Goal: Information Seeking & Learning: Check status

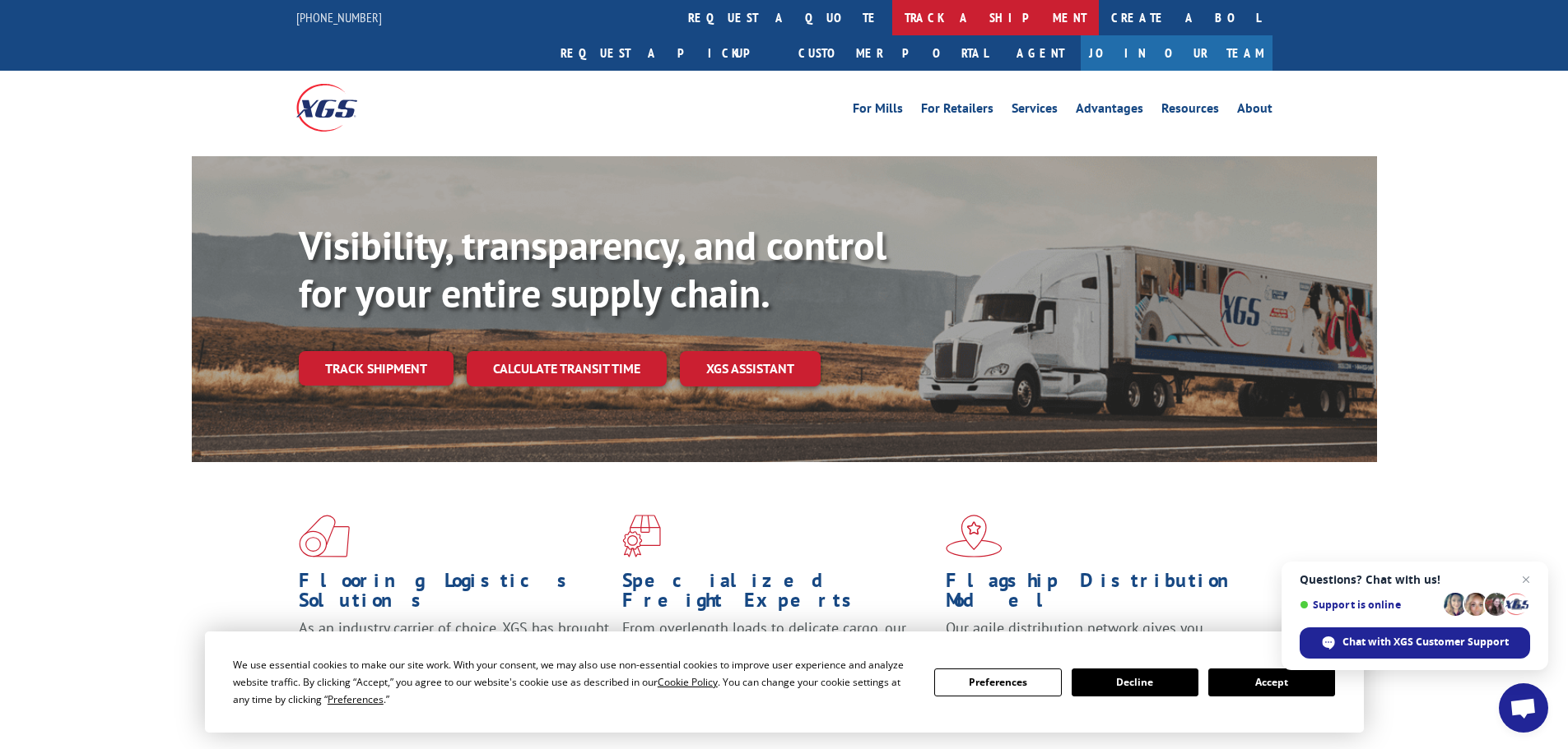
click at [892, 15] on link "track a shipment" at bounding box center [995, 17] width 207 height 35
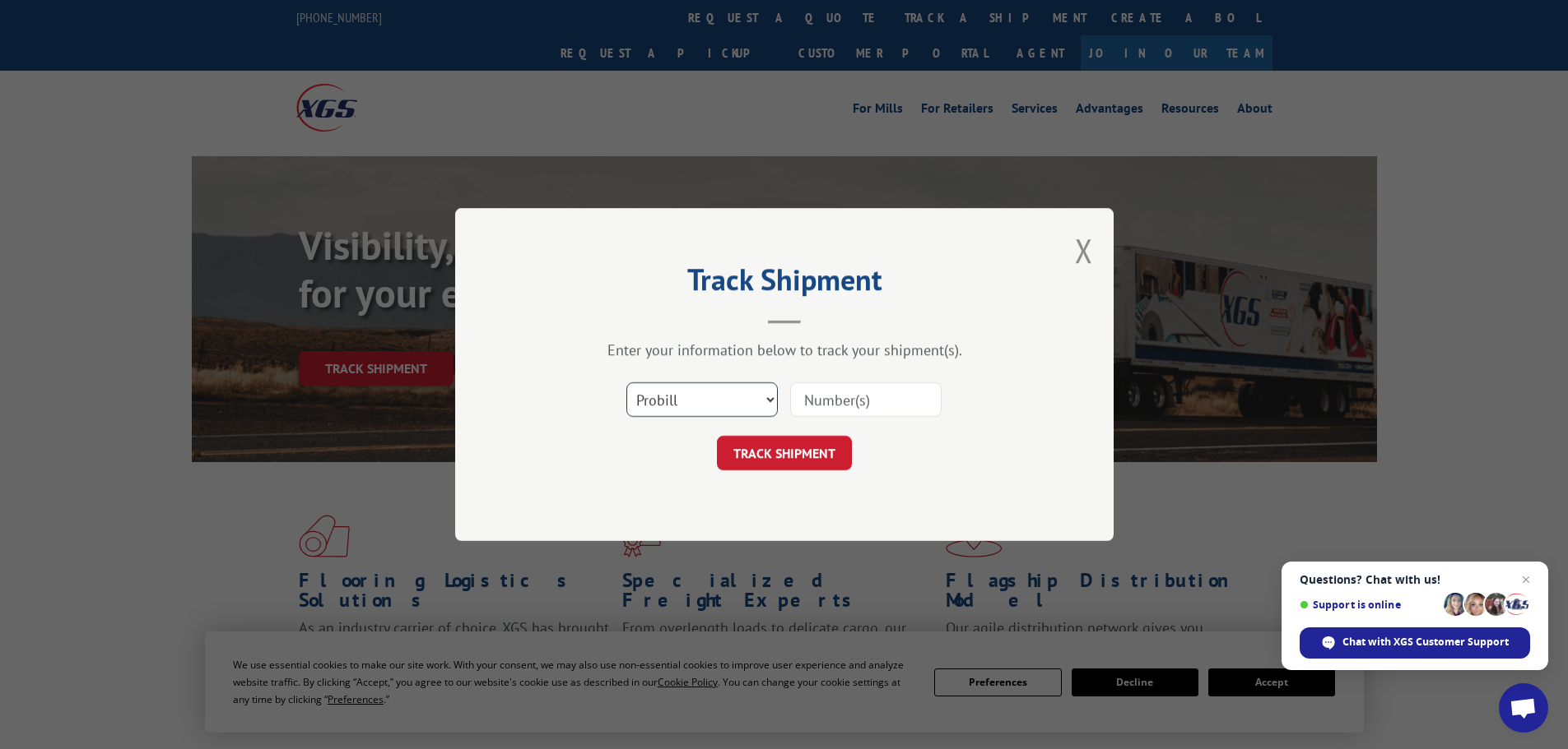
click at [719, 398] on select "Select category... Probill BOL PO" at bounding box center [702, 399] width 152 height 34
drag, startPoint x: 865, startPoint y: 389, endPoint x: 870, endPoint y: 397, distance: 9.4
click at [870, 397] on input at bounding box center [866, 399] width 152 height 34
paste input "05477468"
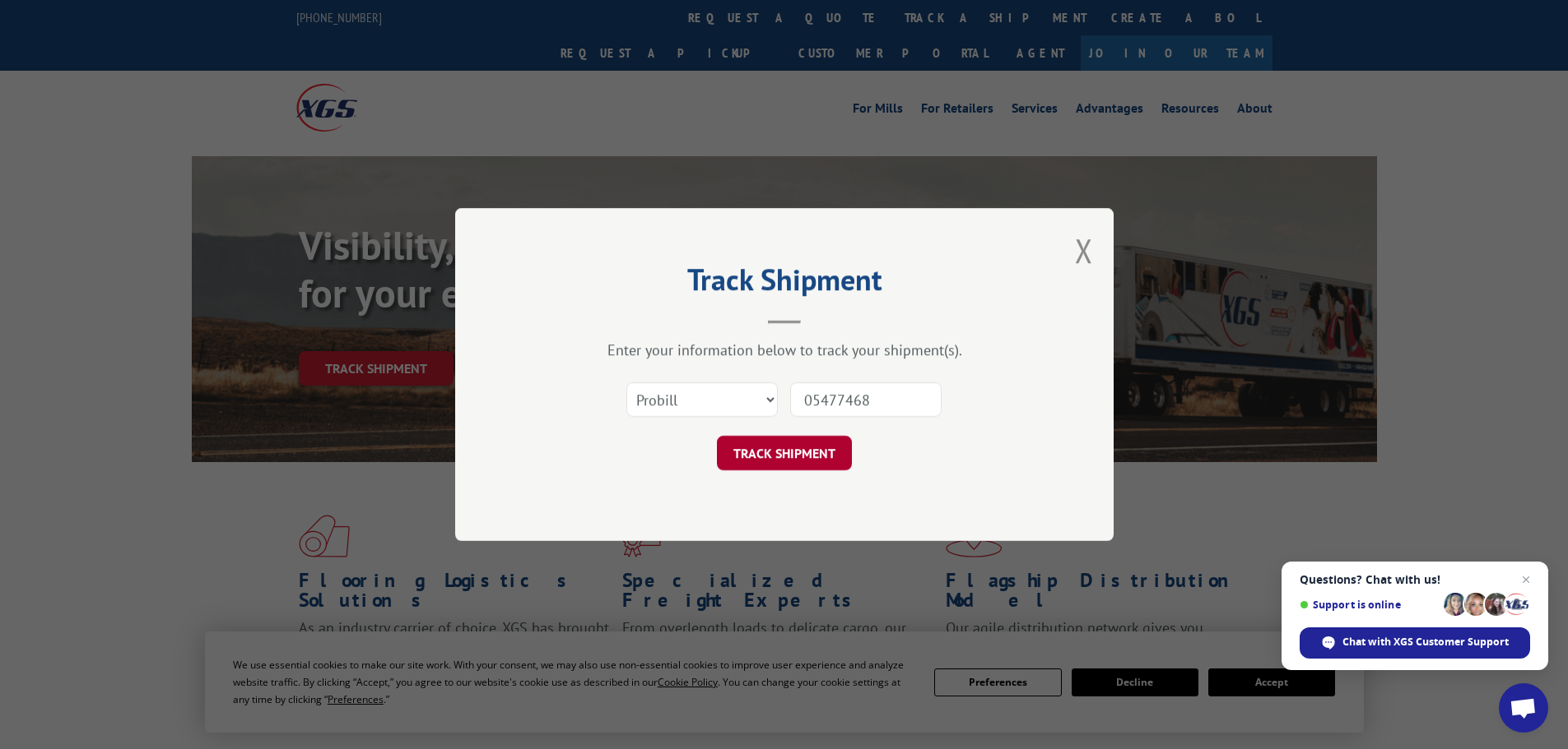
type input "05477468"
click at [810, 448] on button "TRACK SHIPMENT" at bounding box center [784, 452] width 135 height 34
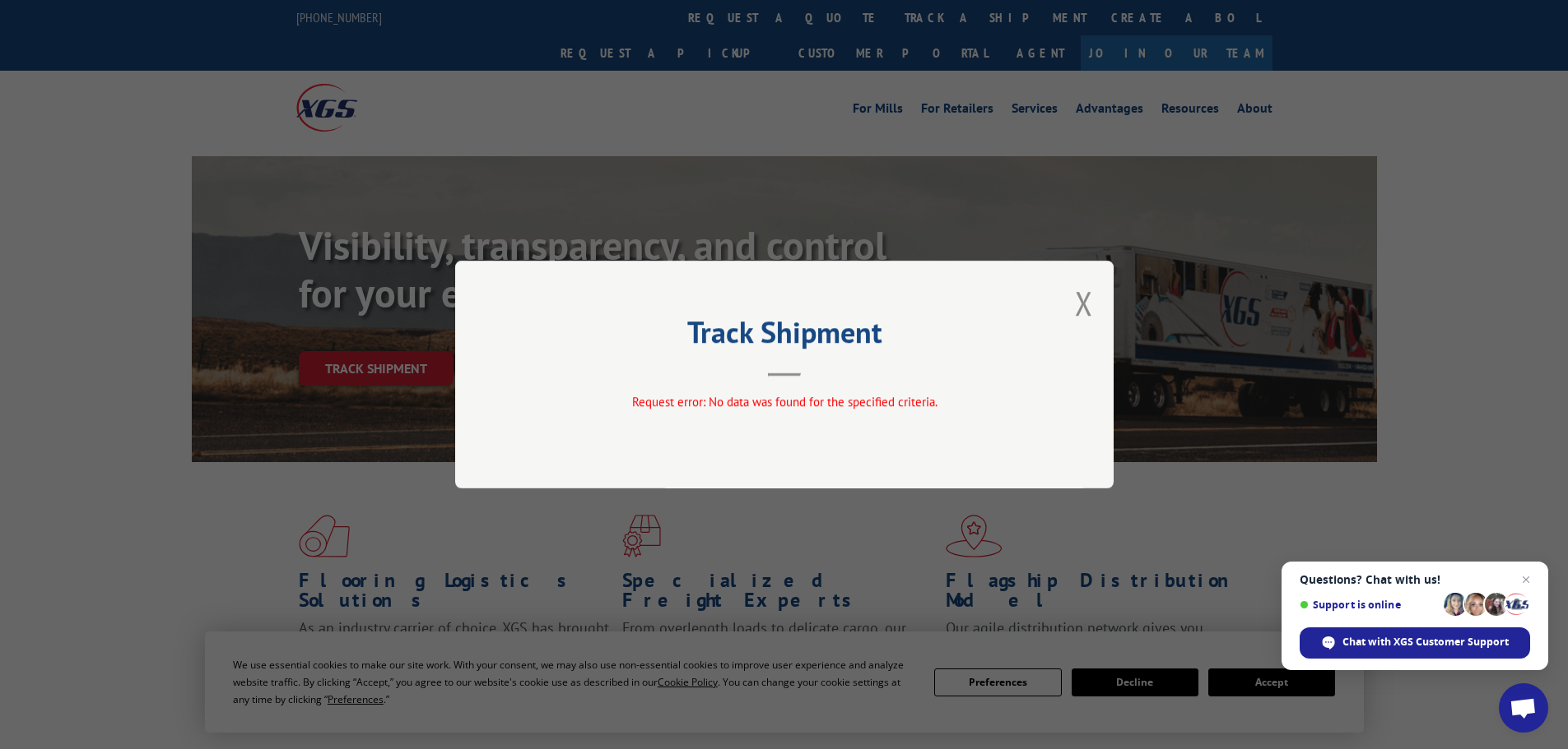
click at [1073, 297] on div "Track Shipment Request error: No data was found for the specified criteria." at bounding box center [784, 374] width 659 height 227
click at [1086, 300] on button "Close modal" at bounding box center [1084, 303] width 18 height 43
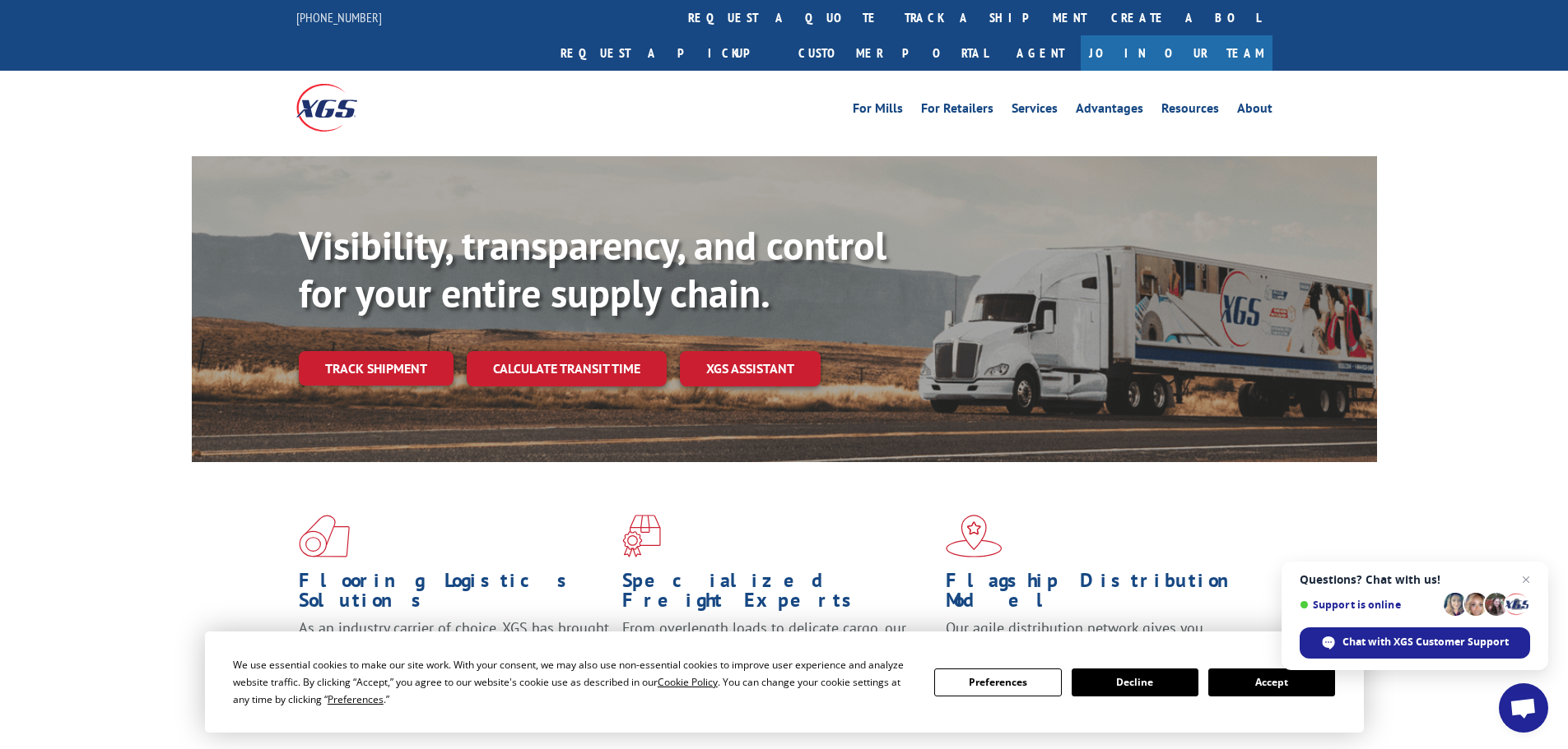
click at [376, 314] on div "Visibility, transparency, and control for your entire supply chain. Track shipm…" at bounding box center [837, 337] width 1078 height 229
click at [376, 352] on link "Track shipment" at bounding box center [376, 368] width 155 height 34
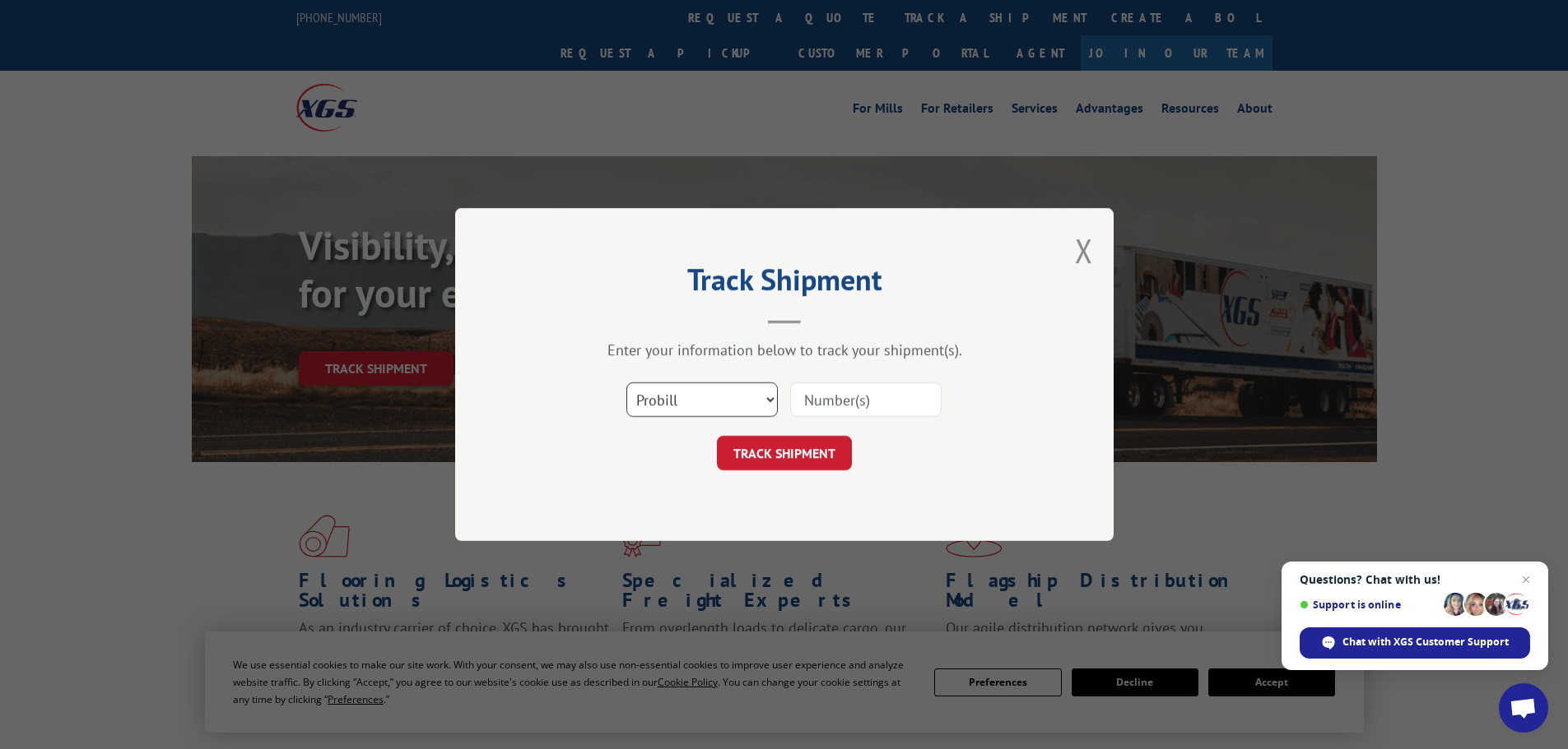
click at [695, 402] on select "Select category... Probill BOL PO" at bounding box center [702, 399] width 152 height 34
select select "bol"
click at [626, 382] on select "Select category... Probill BOL PO" at bounding box center [702, 399] width 152 height 34
click at [894, 408] on input at bounding box center [866, 399] width 152 height 34
paste input "05477468"
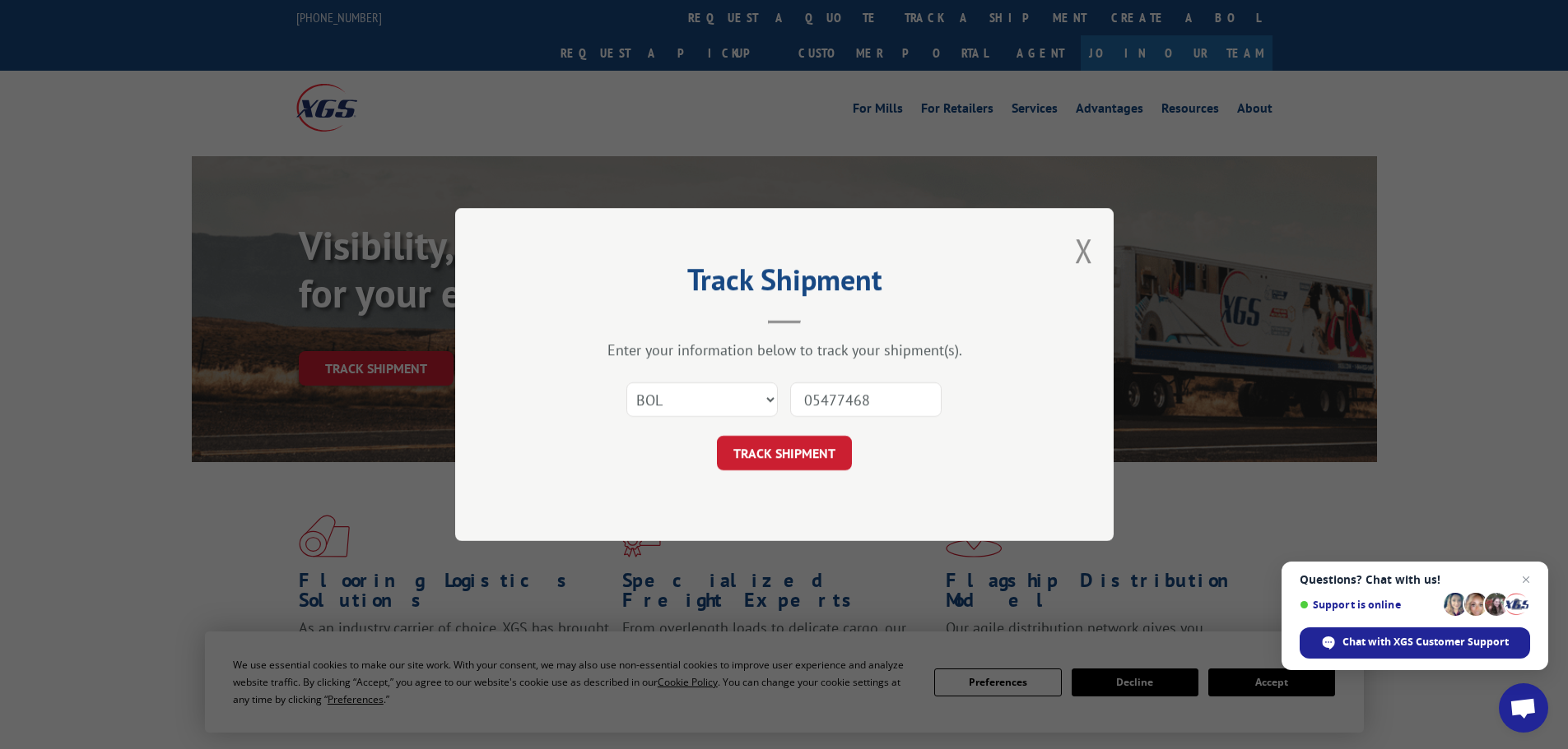
type input "05477468"
click at [708, 384] on select "Select category... Probill BOL PO" at bounding box center [702, 399] width 152 height 34
select select "po"
click at [626, 382] on select "Select category... Probill BOL PO" at bounding box center [702, 399] width 152 height 34
click at [819, 459] on button "TRACK SHIPMENT" at bounding box center [784, 452] width 135 height 34
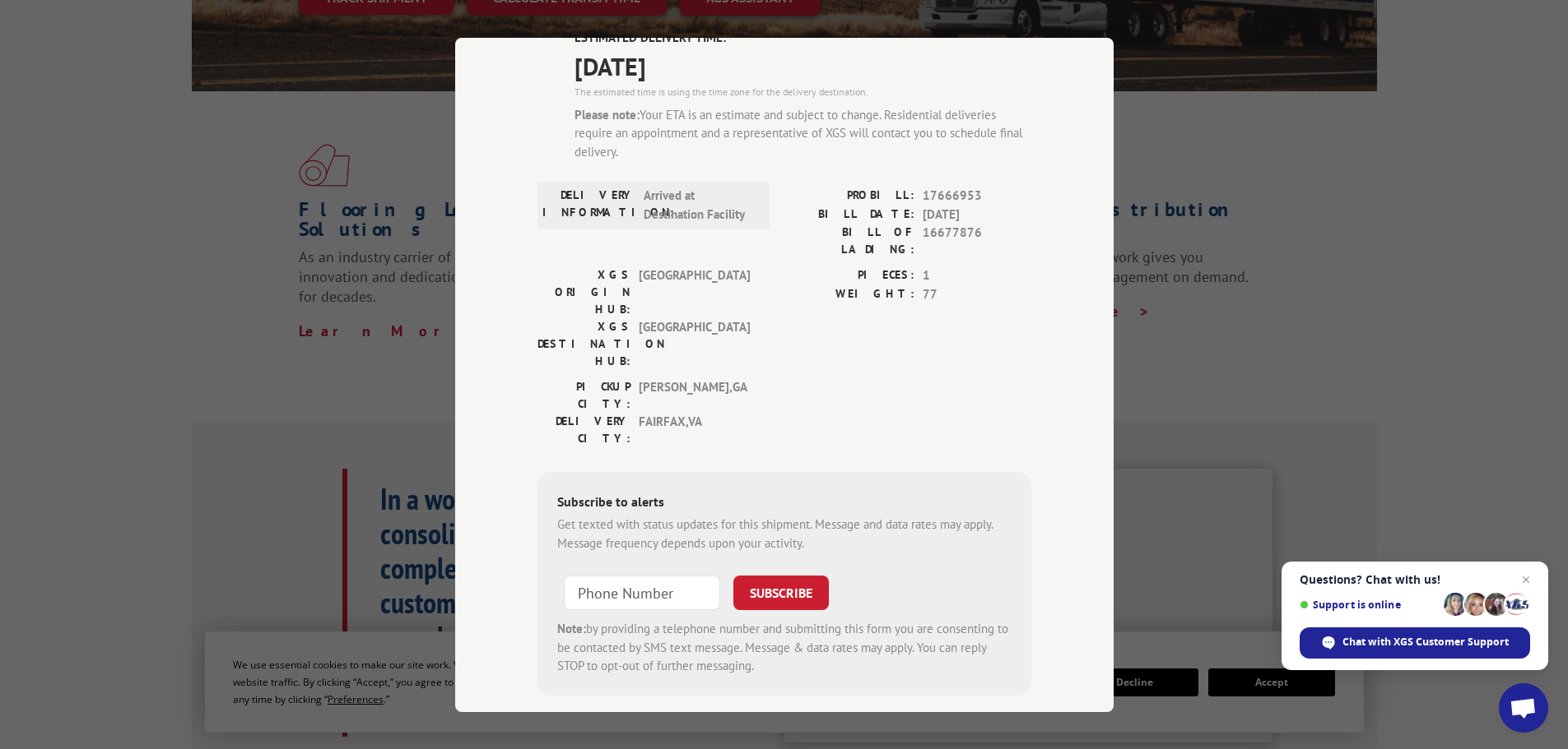
scroll to position [412, 0]
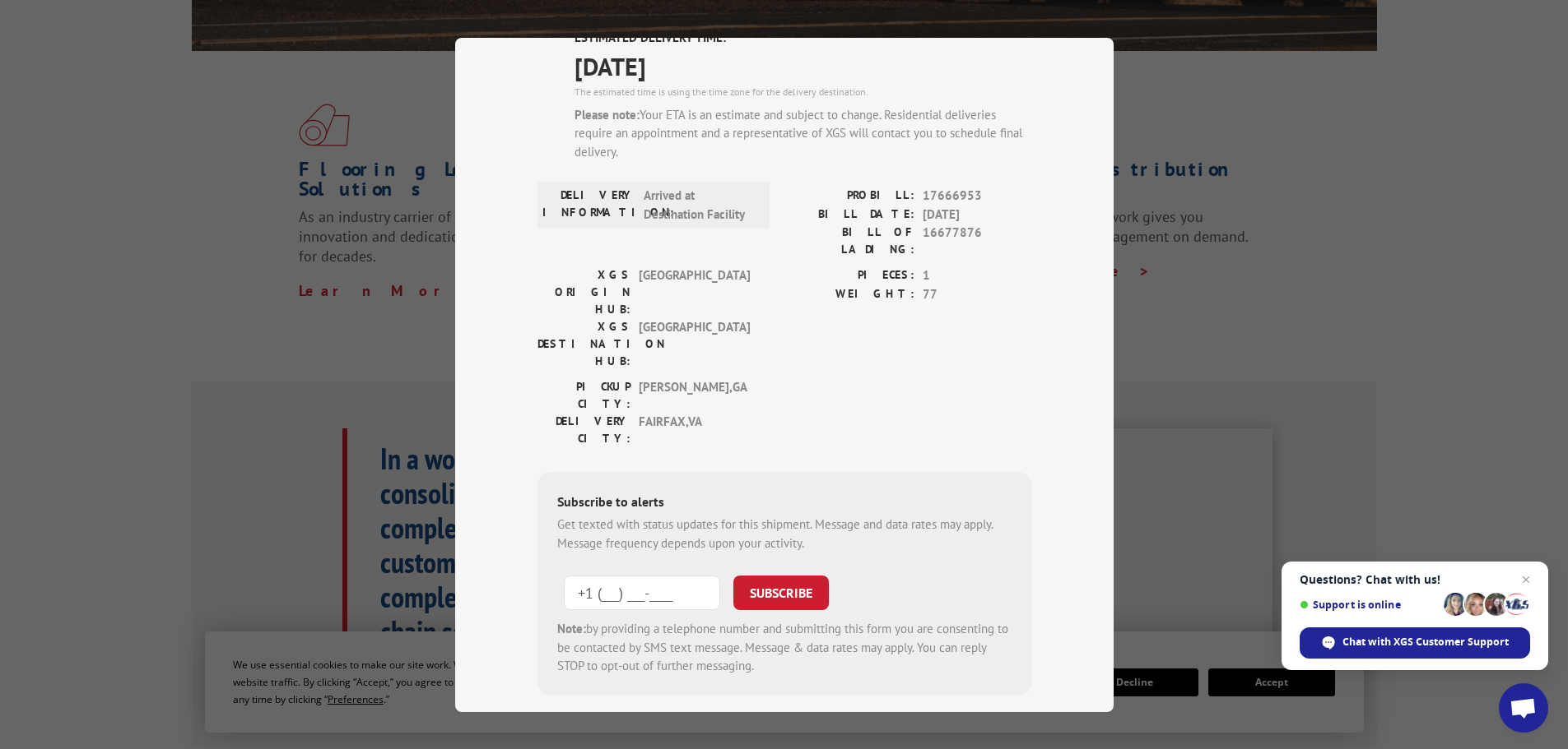
click at [634, 576] on input "+1 (___) ___-____" at bounding box center [642, 592] width 157 height 34
type input "[PHONE_NUMBER]"
click at [771, 576] on button "SUBSCRIBE" at bounding box center [781, 592] width 96 height 34
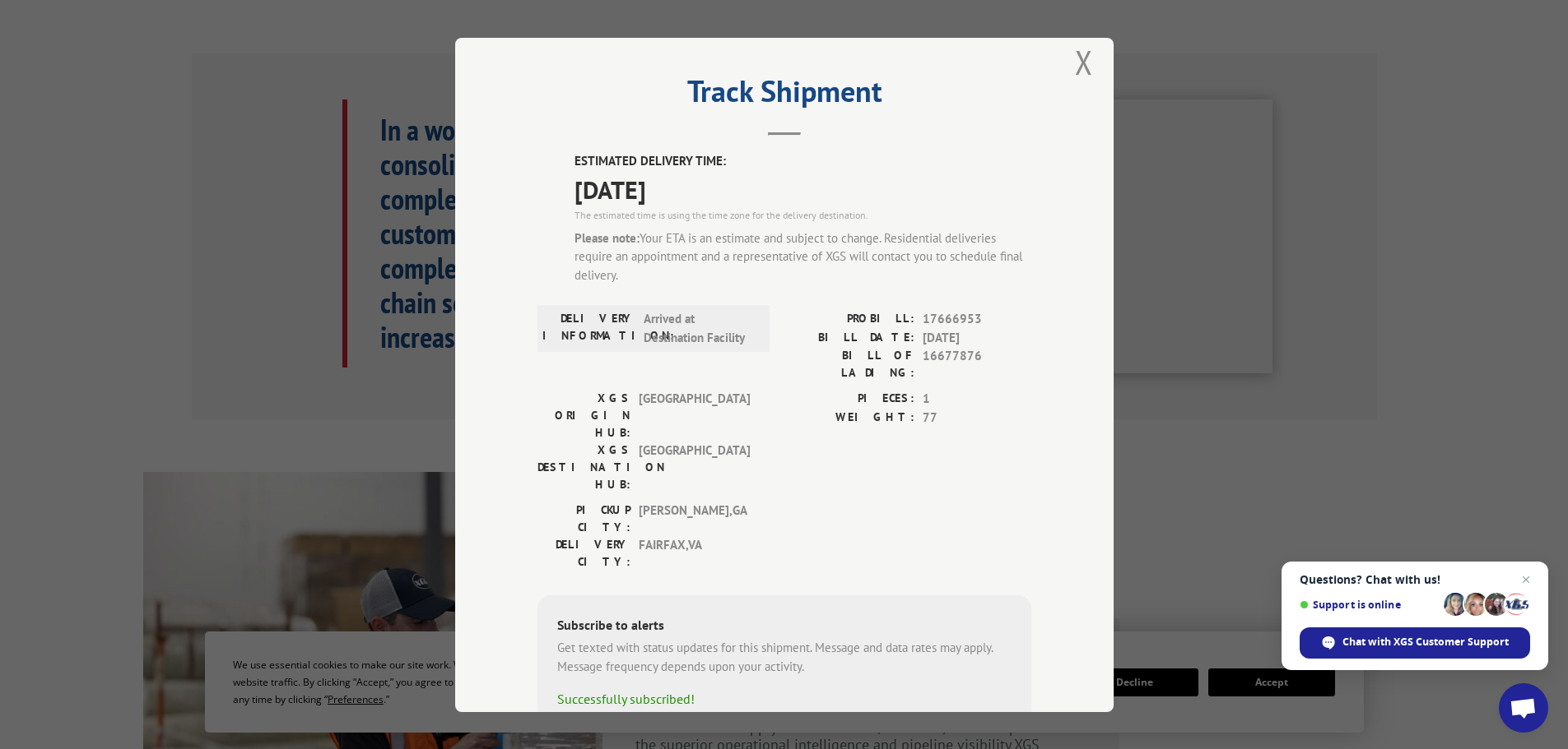
scroll to position [0, 0]
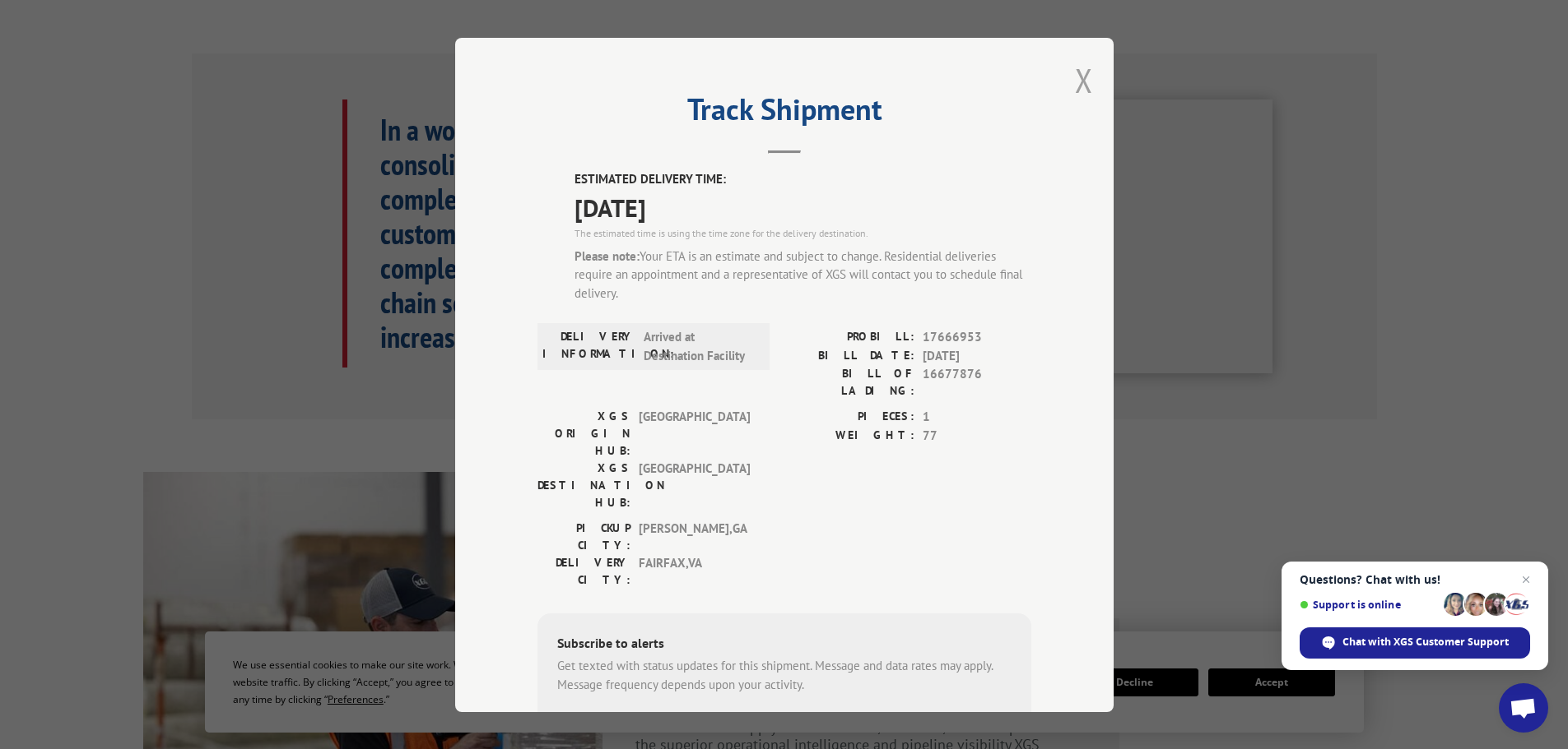
click at [1085, 78] on button "Close modal" at bounding box center [1084, 80] width 18 height 43
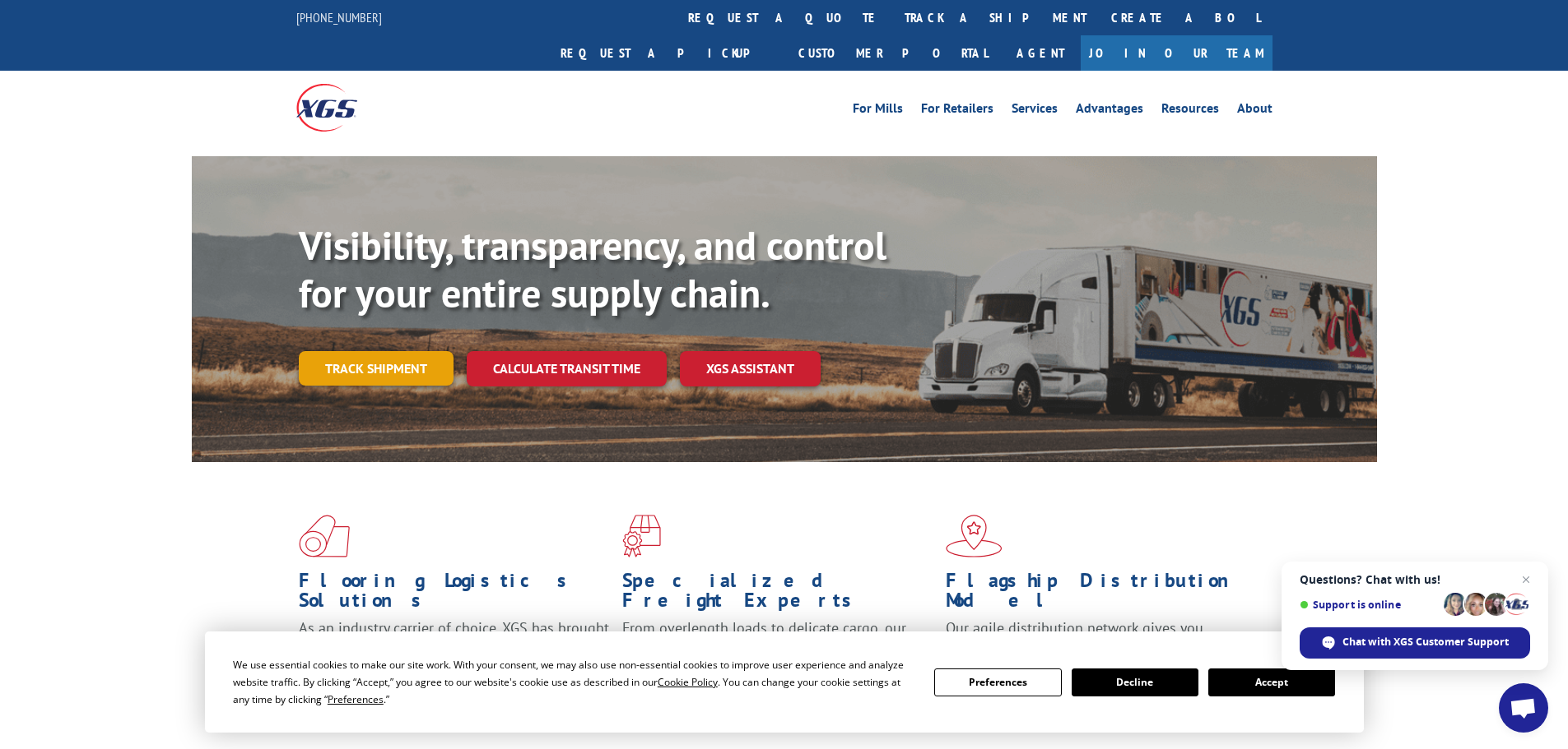
click at [368, 352] on link "Track shipment" at bounding box center [376, 368] width 155 height 34
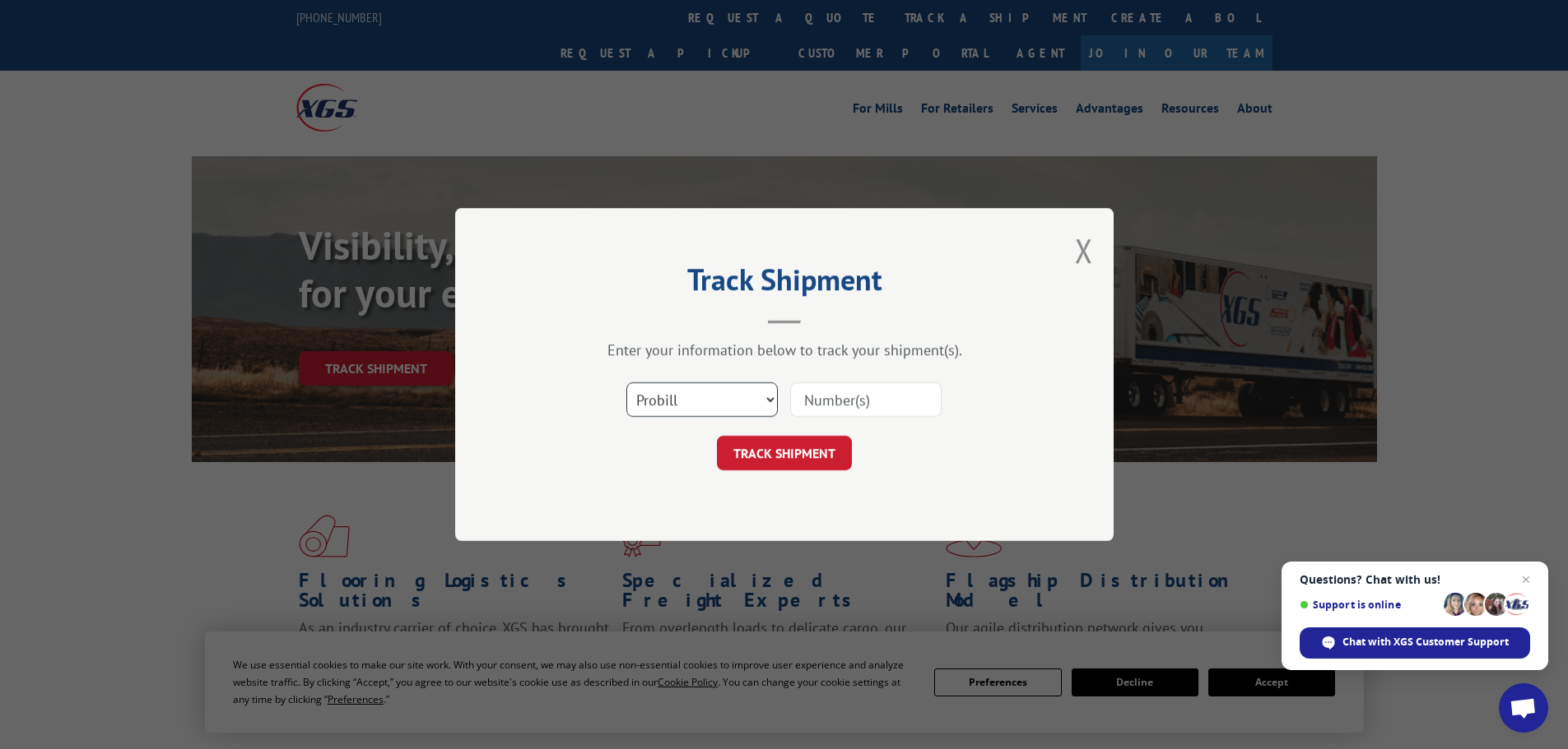
click at [682, 393] on select "Select category... Probill BOL PO" at bounding box center [702, 399] width 152 height 34
select select "po"
click at [626, 382] on select "Select category... Probill BOL PO" at bounding box center [702, 399] width 152 height 34
click at [867, 416] on input at bounding box center [866, 399] width 152 height 34
paste input "05477468"
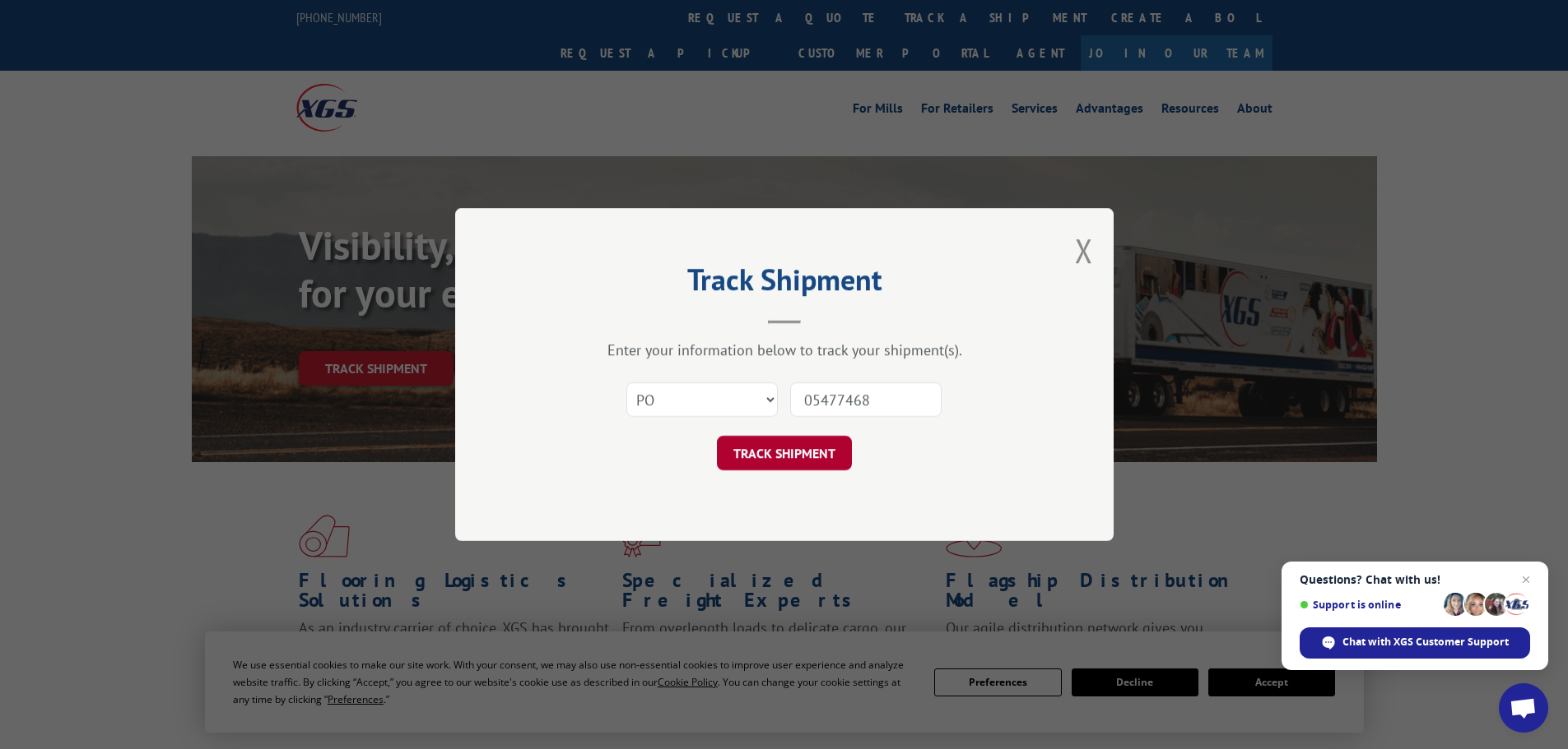
type input "05477468"
click at [820, 449] on button "TRACK SHIPMENT" at bounding box center [784, 452] width 135 height 34
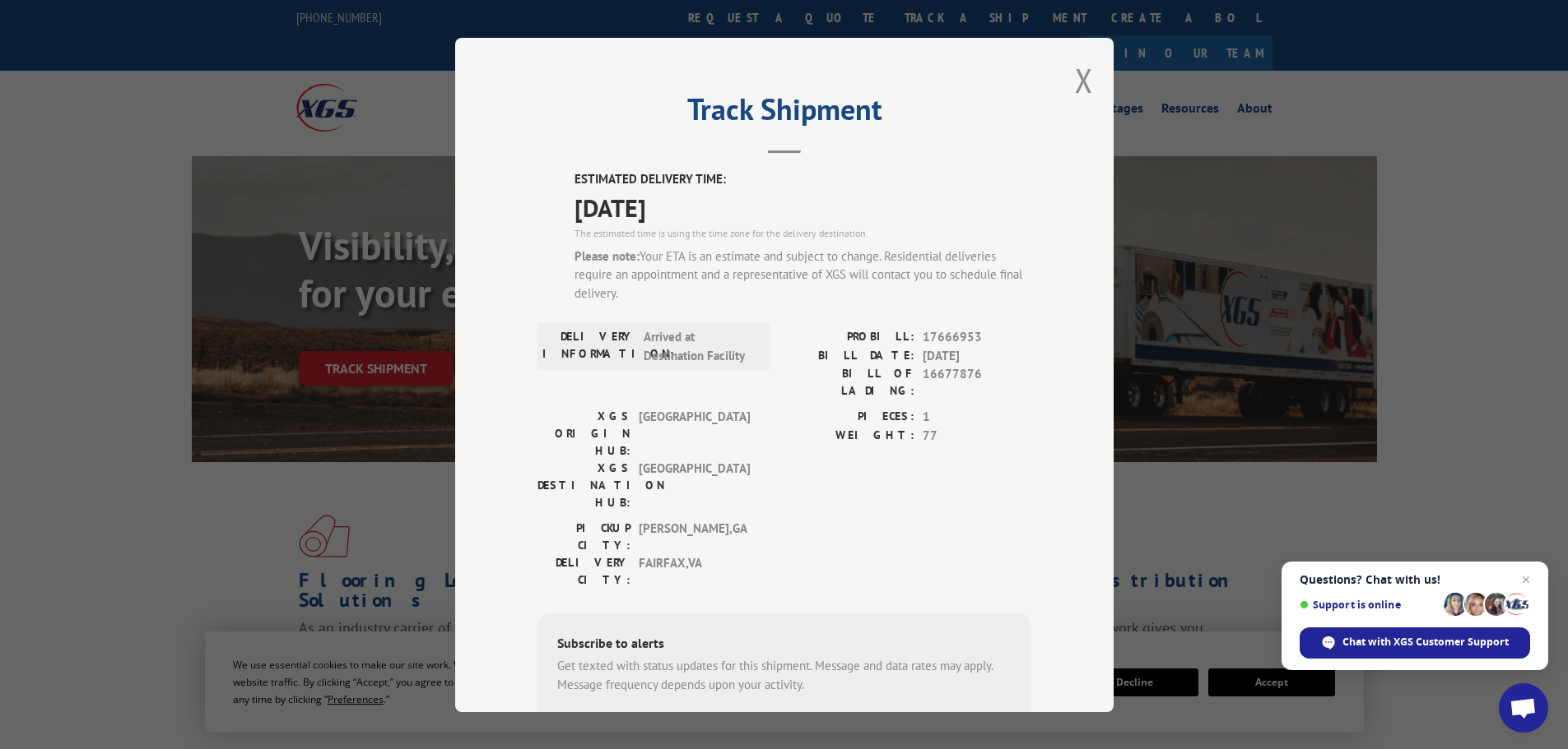
type input "+1 (___) ___-____"
click at [650, 717] on input "+1 (___) ___-____" at bounding box center [642, 734] width 157 height 34
paste input "703) 772-6316"
type input "[PHONE_NUMBER]"
click at [781, 717] on button "SUBSCRIBE" at bounding box center [781, 734] width 96 height 34
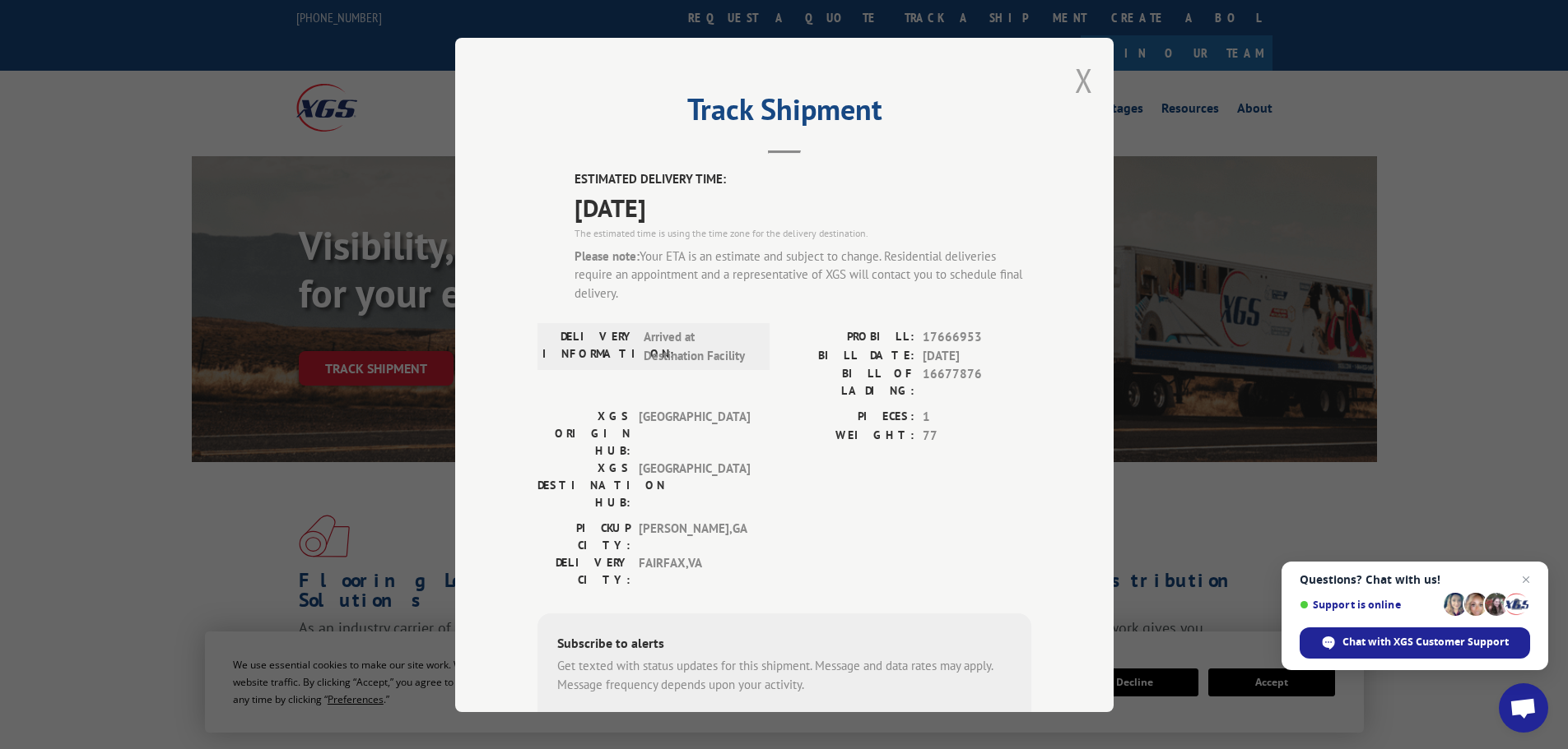
click at [1075, 82] on button "Close modal" at bounding box center [1084, 80] width 18 height 43
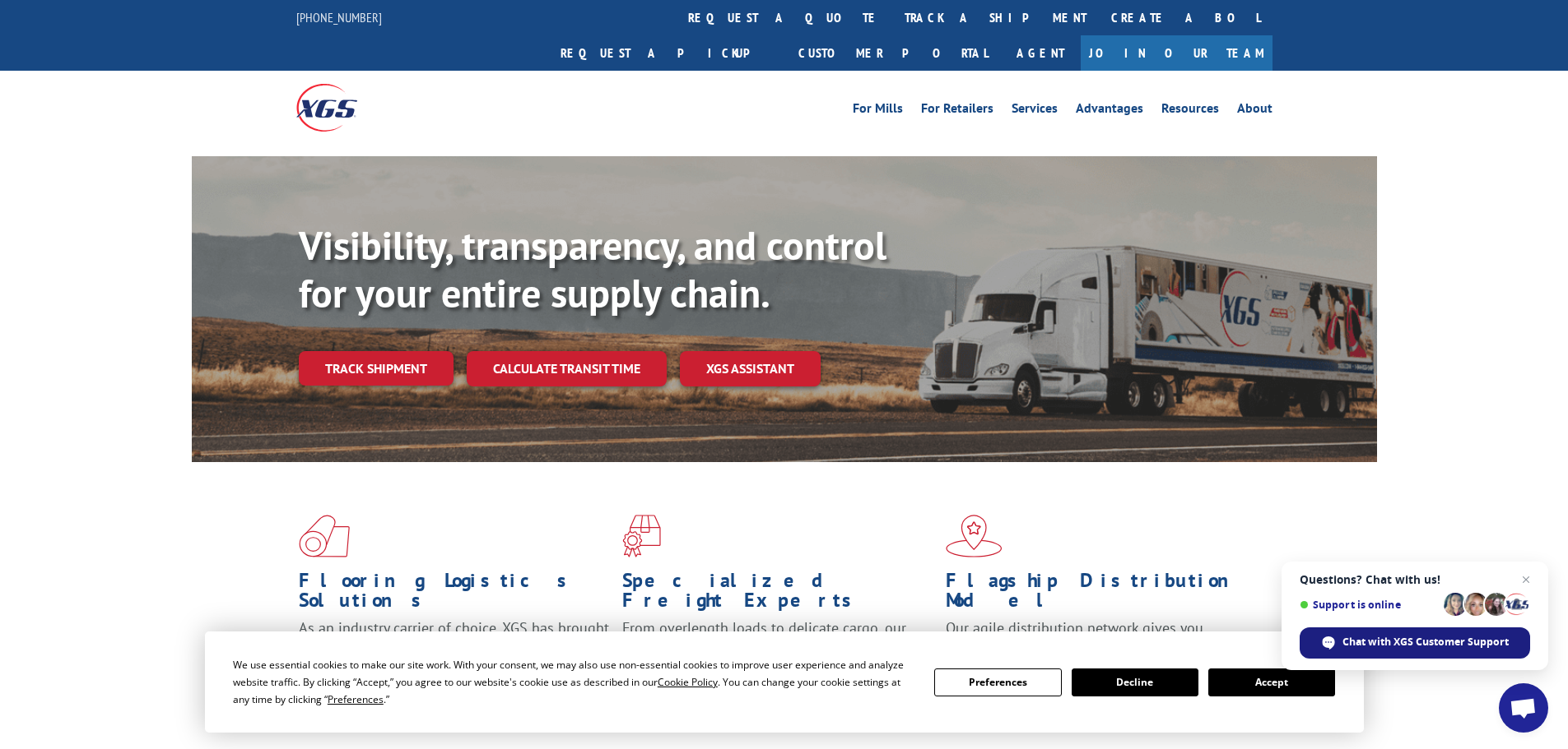
click at [1415, 642] on span "Chat with XGS Customer Support" at bounding box center [1425, 642] width 166 height 15
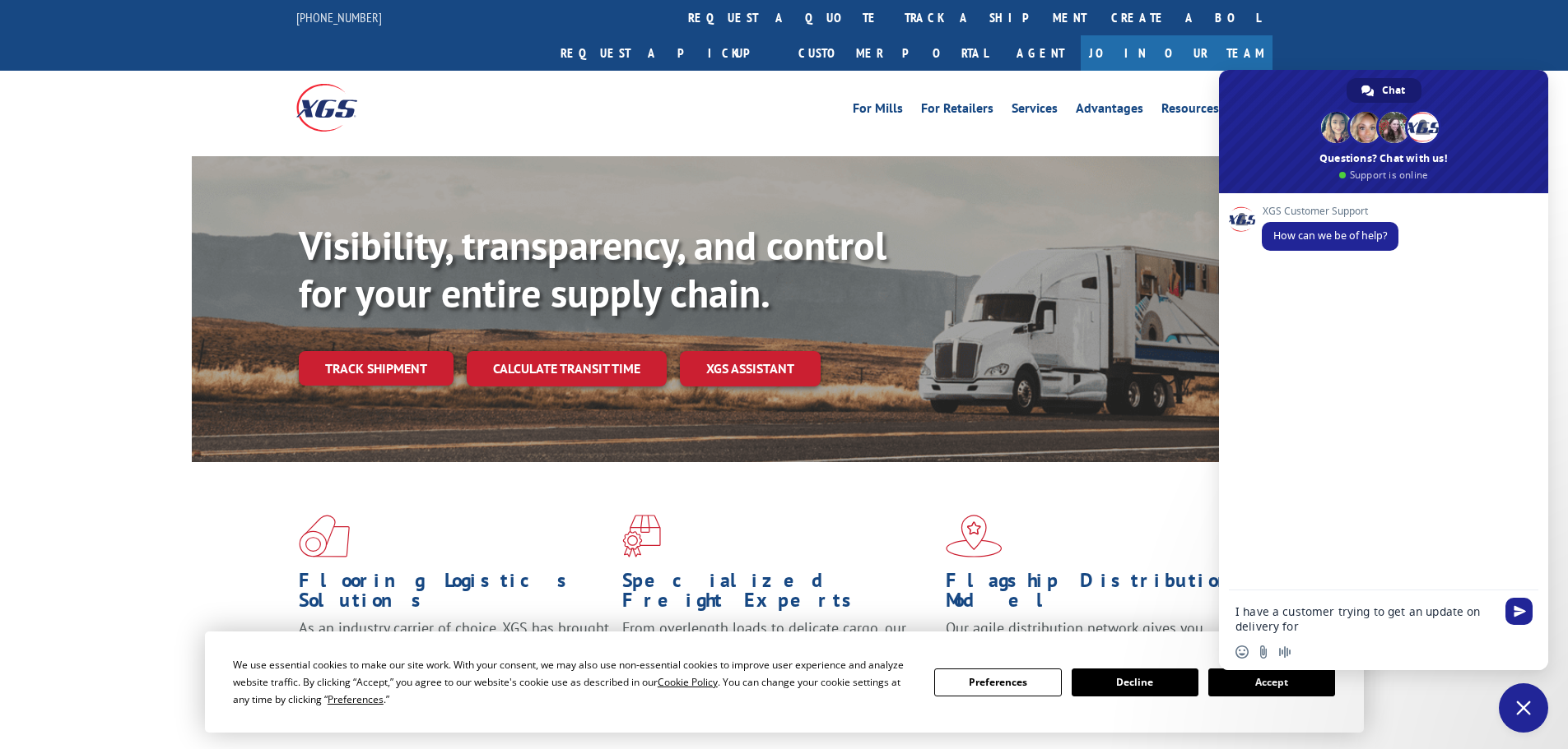
paste textarea "05477468"
type textarea "I have a customer trying to get an update on delivery for PO# 05477468"
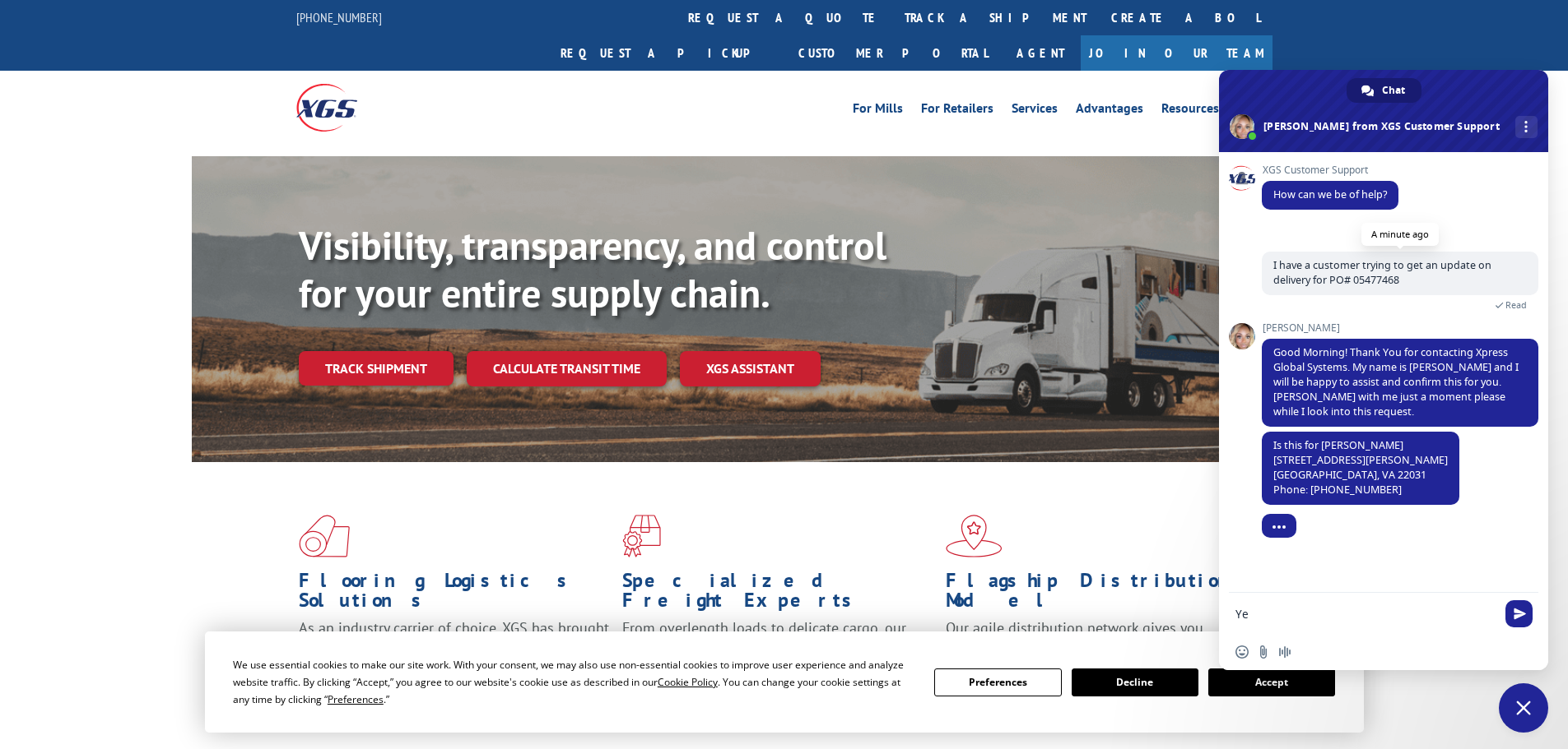
type textarea "Yes"
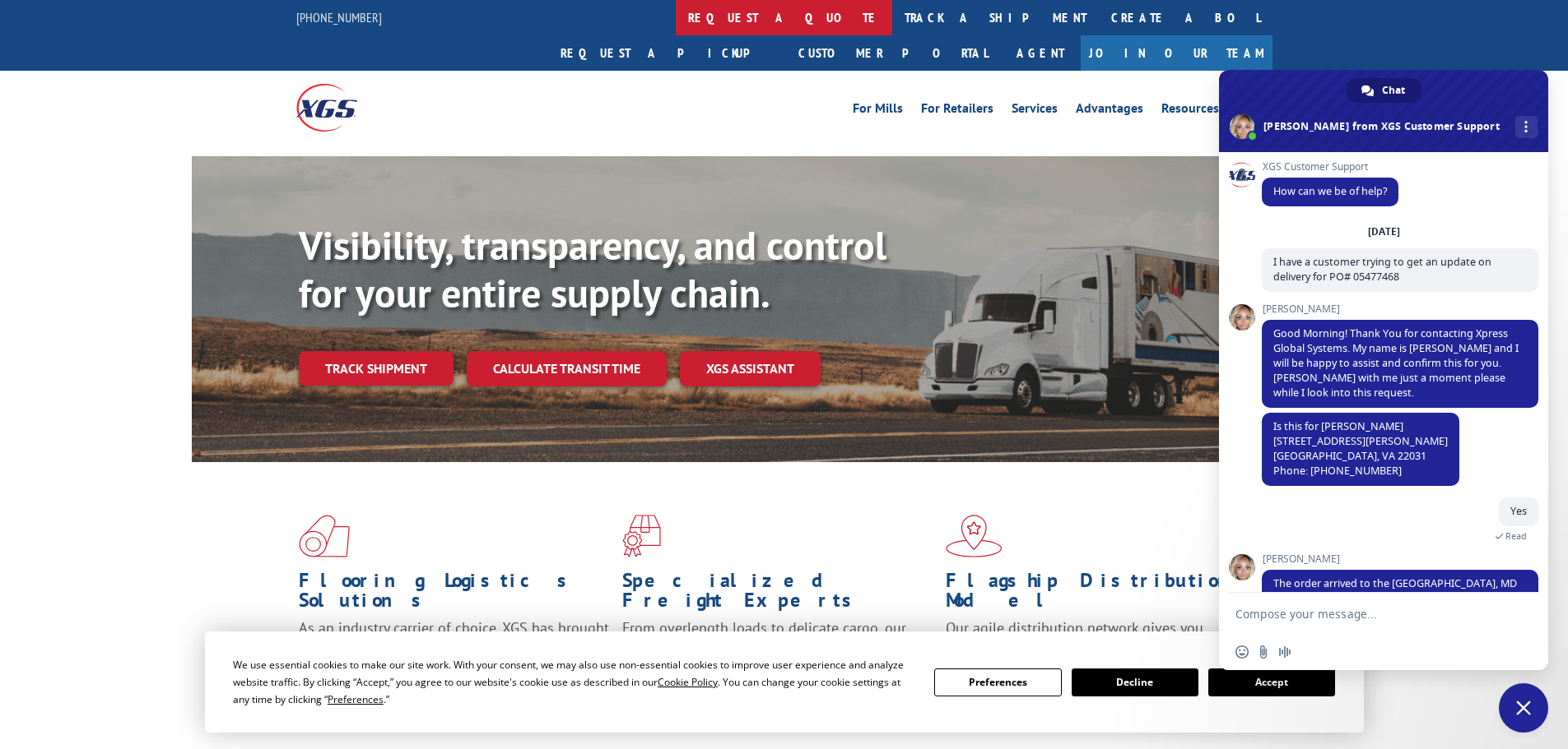
scroll to position [87, 0]
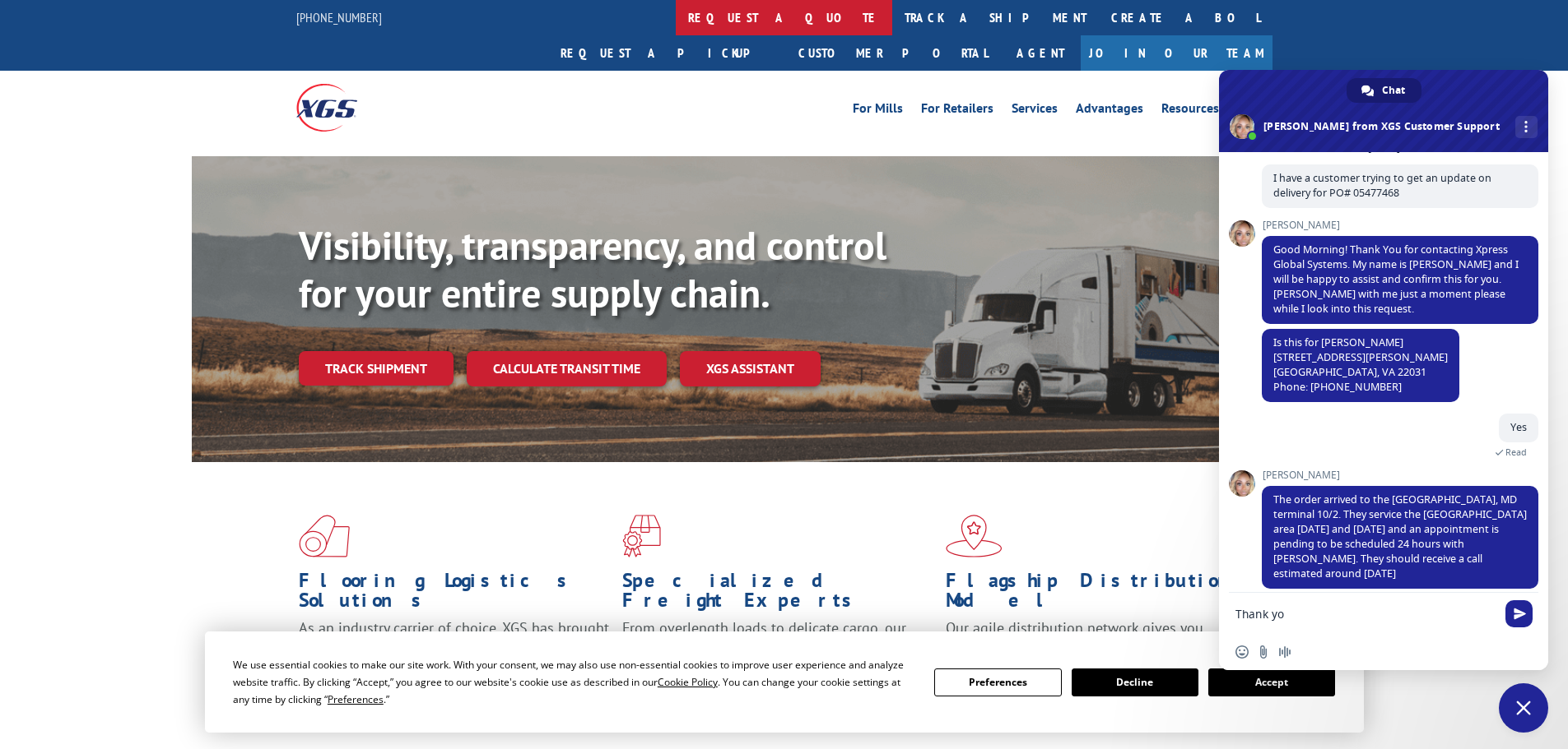
type textarea "Thank you"
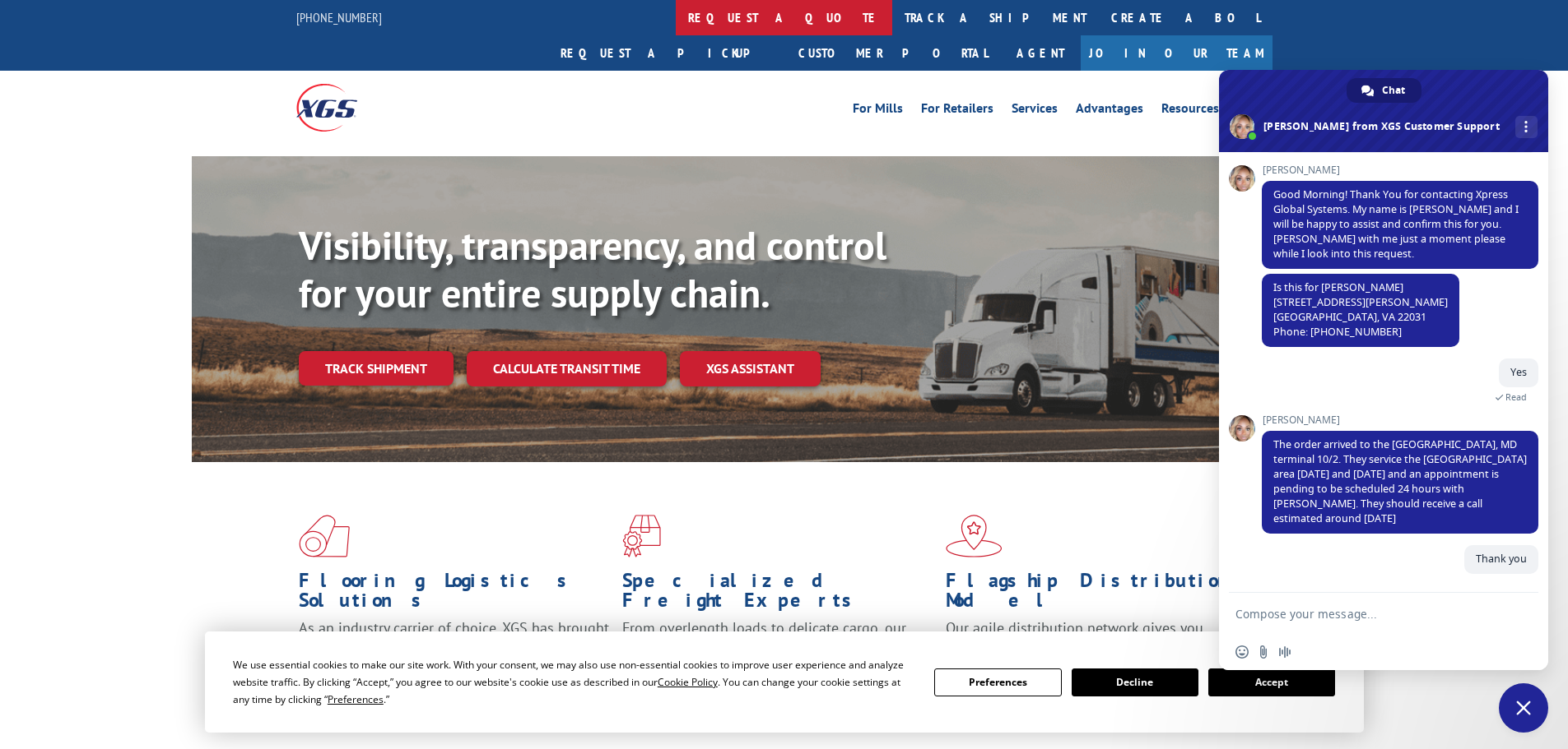
scroll to position [127, 0]
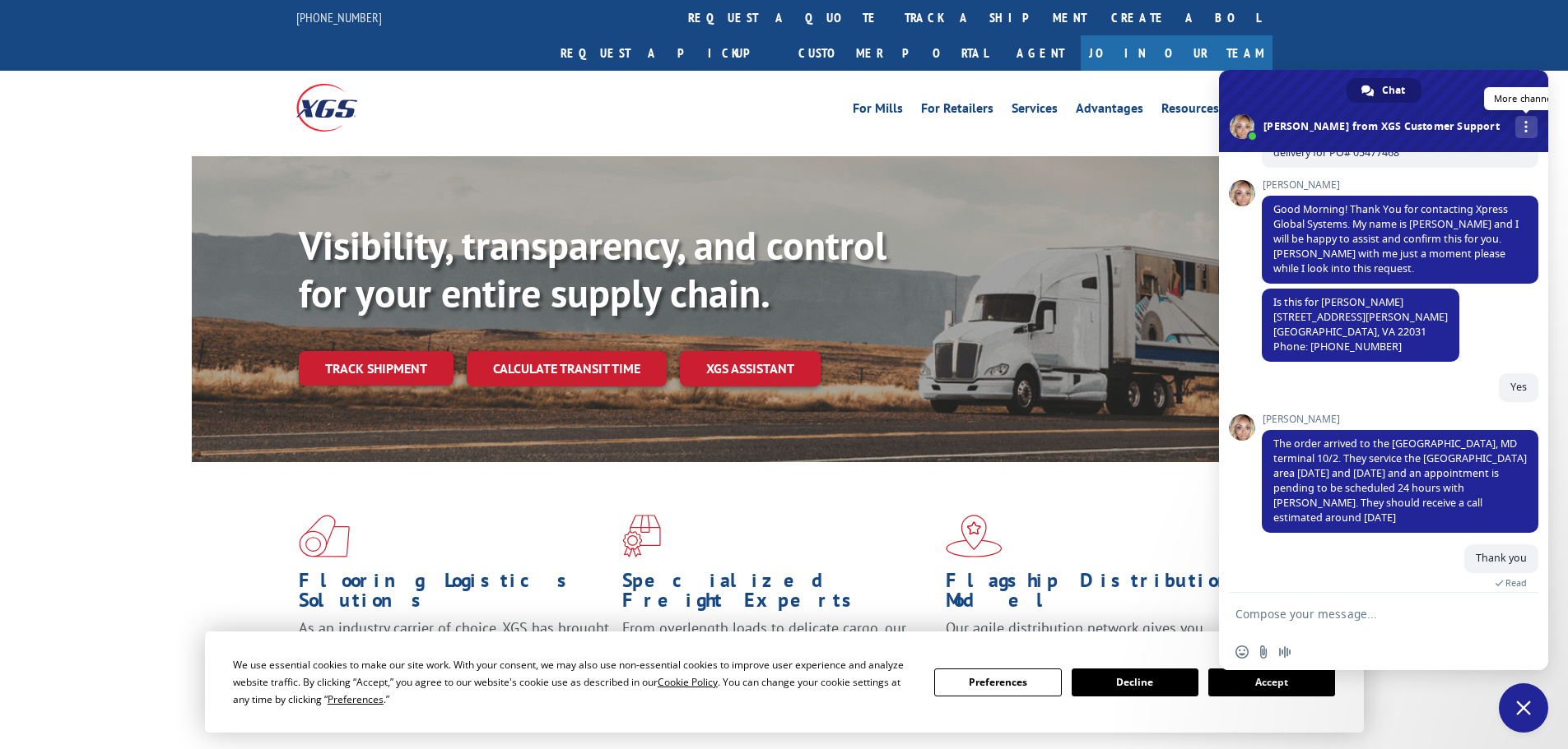
click at [1515, 120] on div "More channels" at bounding box center [1525, 127] width 23 height 22
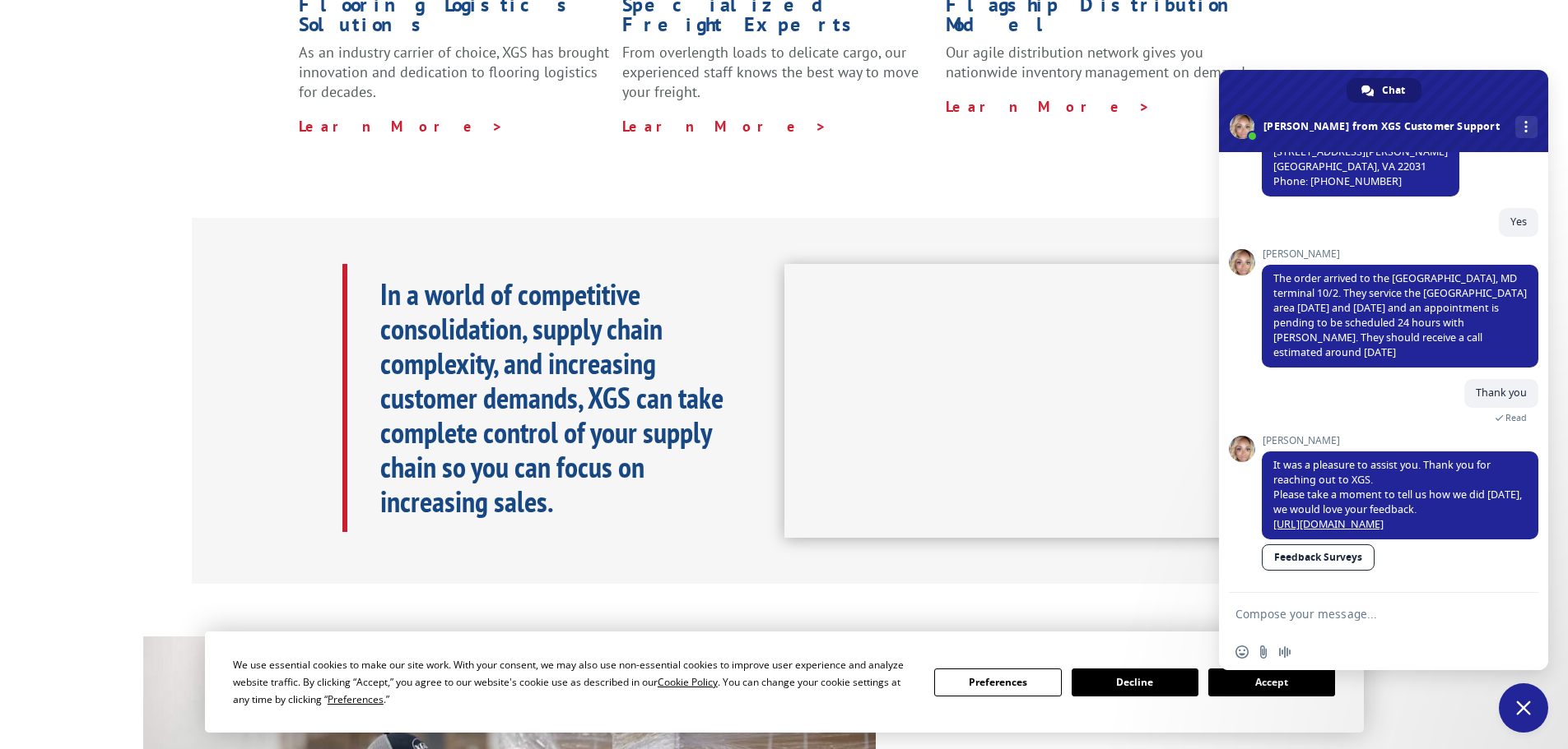
scroll to position [128, 0]
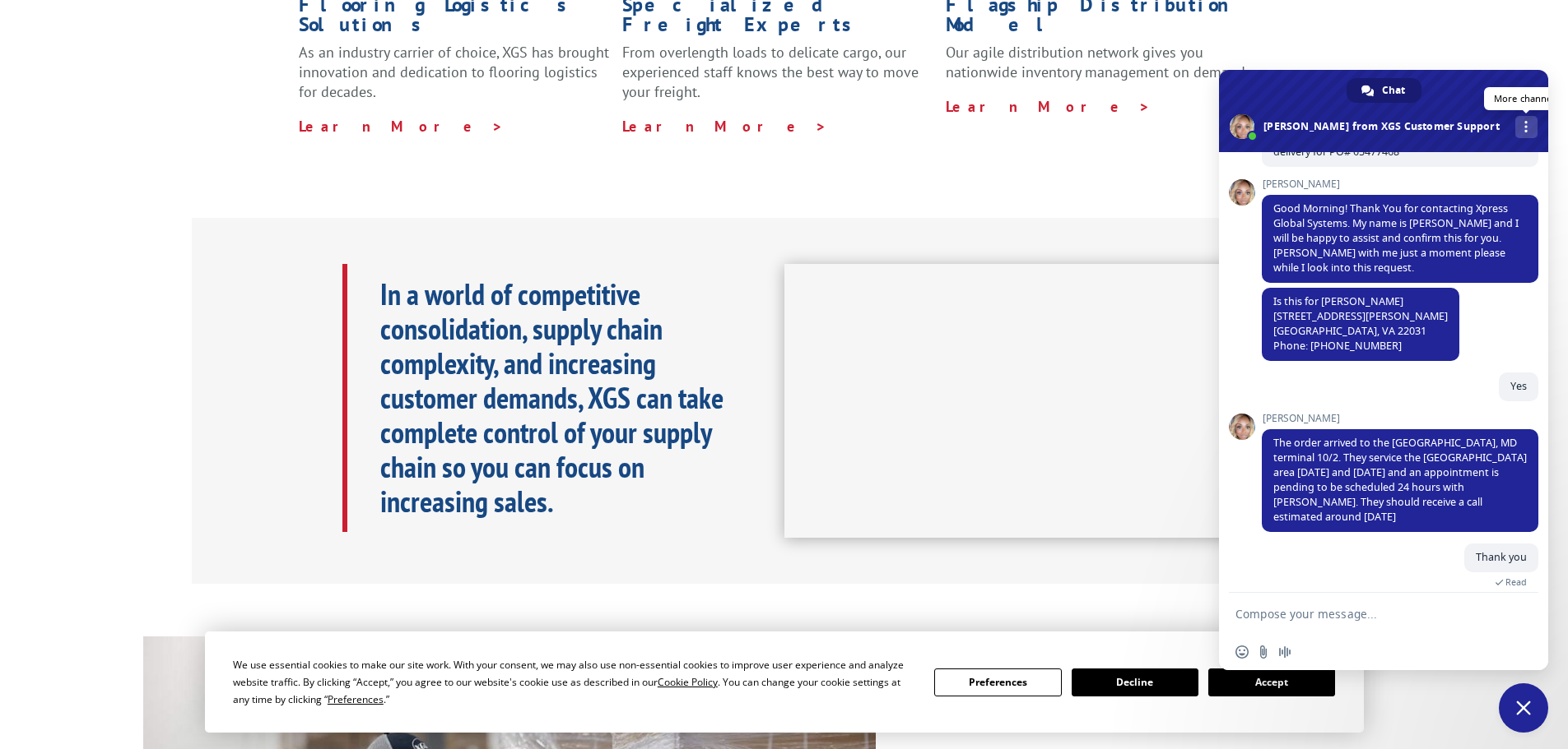
click at [1515, 116] on div "More channels" at bounding box center [1525, 127] width 23 height 22
click at [1390, 167] on link "Continue on Phone" at bounding box center [1399, 164] width 30 height 30
click at [1515, 123] on div "More channels" at bounding box center [1525, 127] width 23 height 22
click at [1365, 165] on span "email" at bounding box center [1369, 164] width 13 height 13
click at [1159, 172] on div "Flooring Logistics Solutions As an industry carrier of choice, XGS has brought …" at bounding box center [784, 52] width 1568 height 331
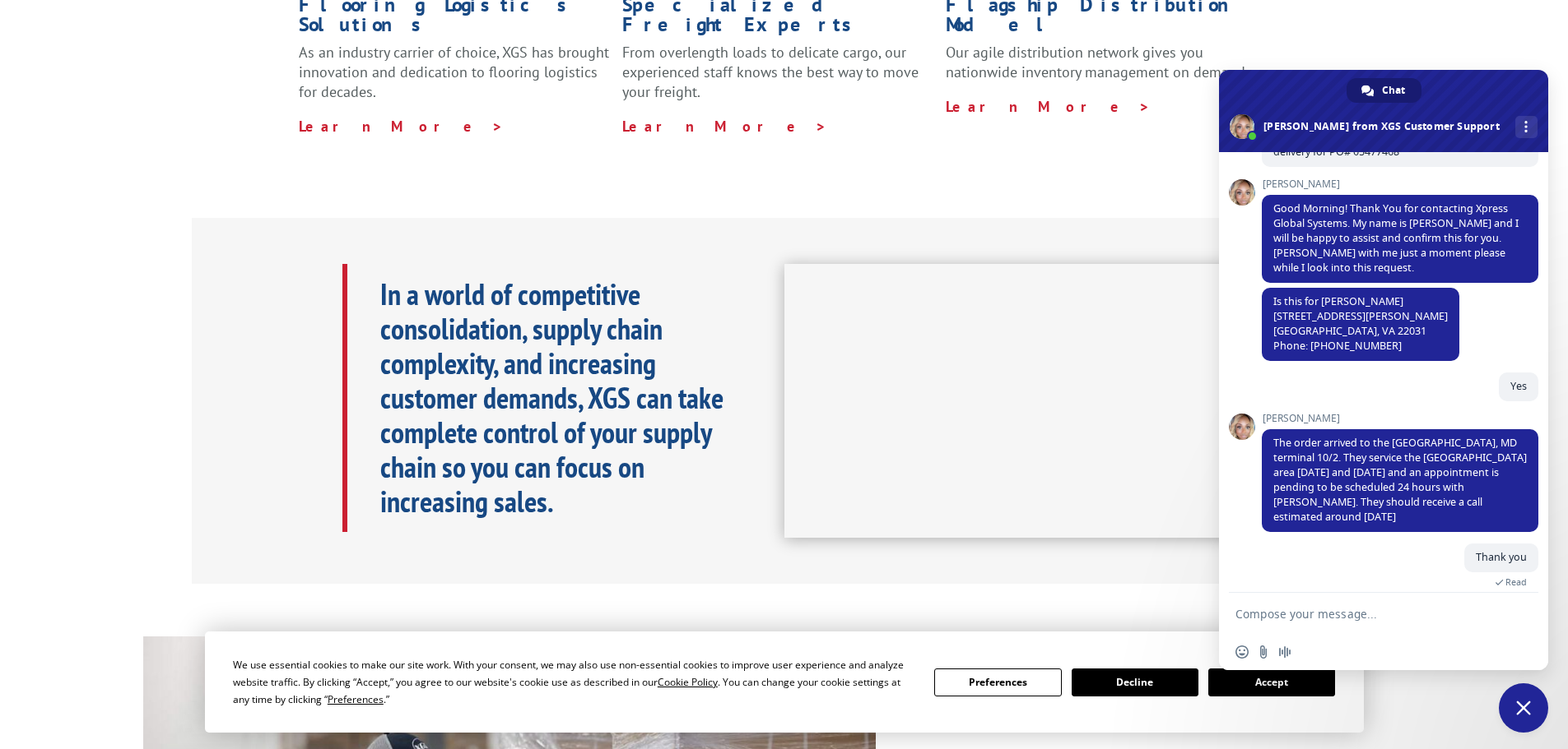
click at [1492, 0] on div "Flooring Logistics Solutions As an industry carrier of choice, XGS has brought …" at bounding box center [784, 52] width 1568 height 331
click at [1339, 718] on div "We use essential cookies to make our site work. With your consent, we may also …" at bounding box center [784, 682] width 1159 height 101
click at [1512, 707] on span "Close chat" at bounding box center [1523, 707] width 49 height 49
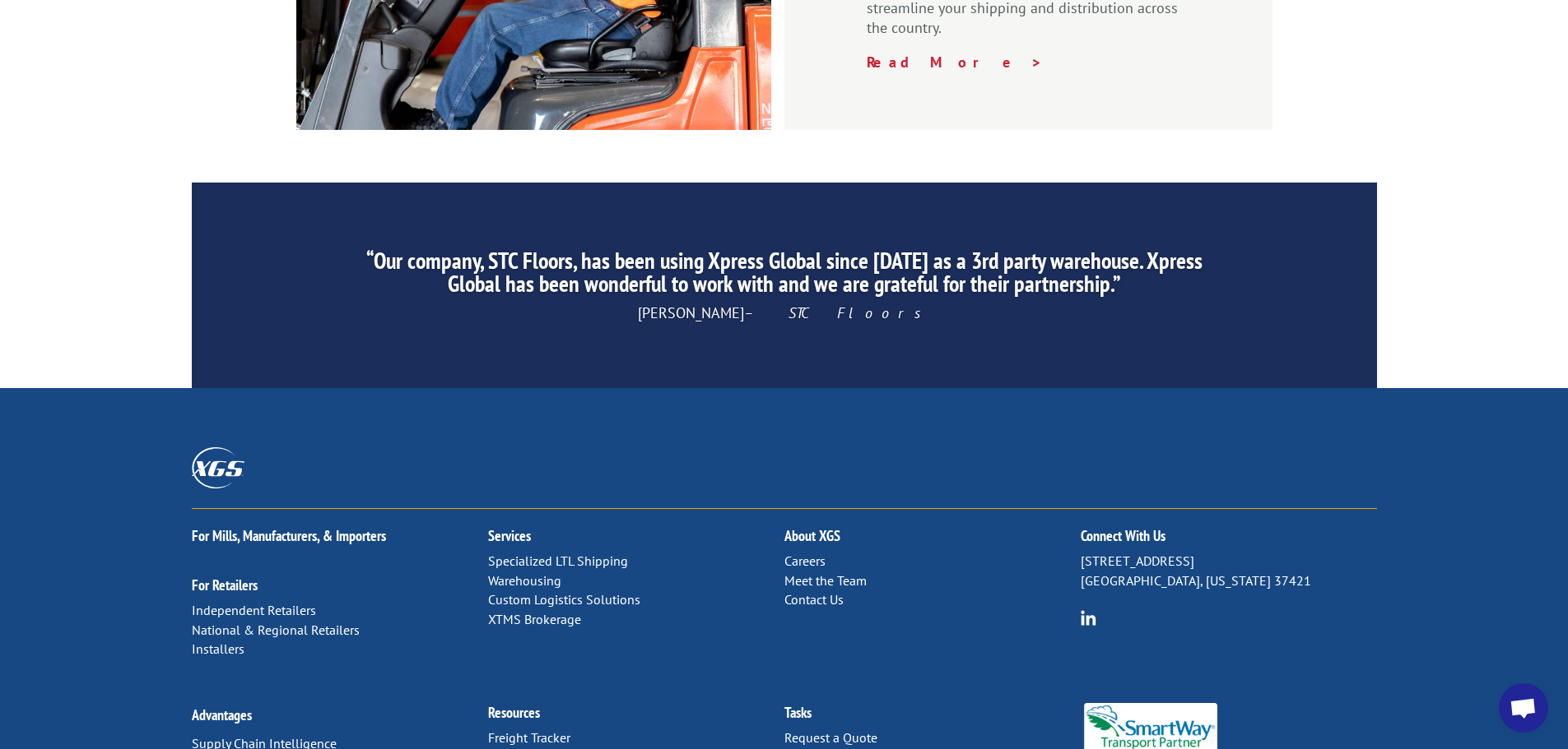
scroll to position [2506, 0]
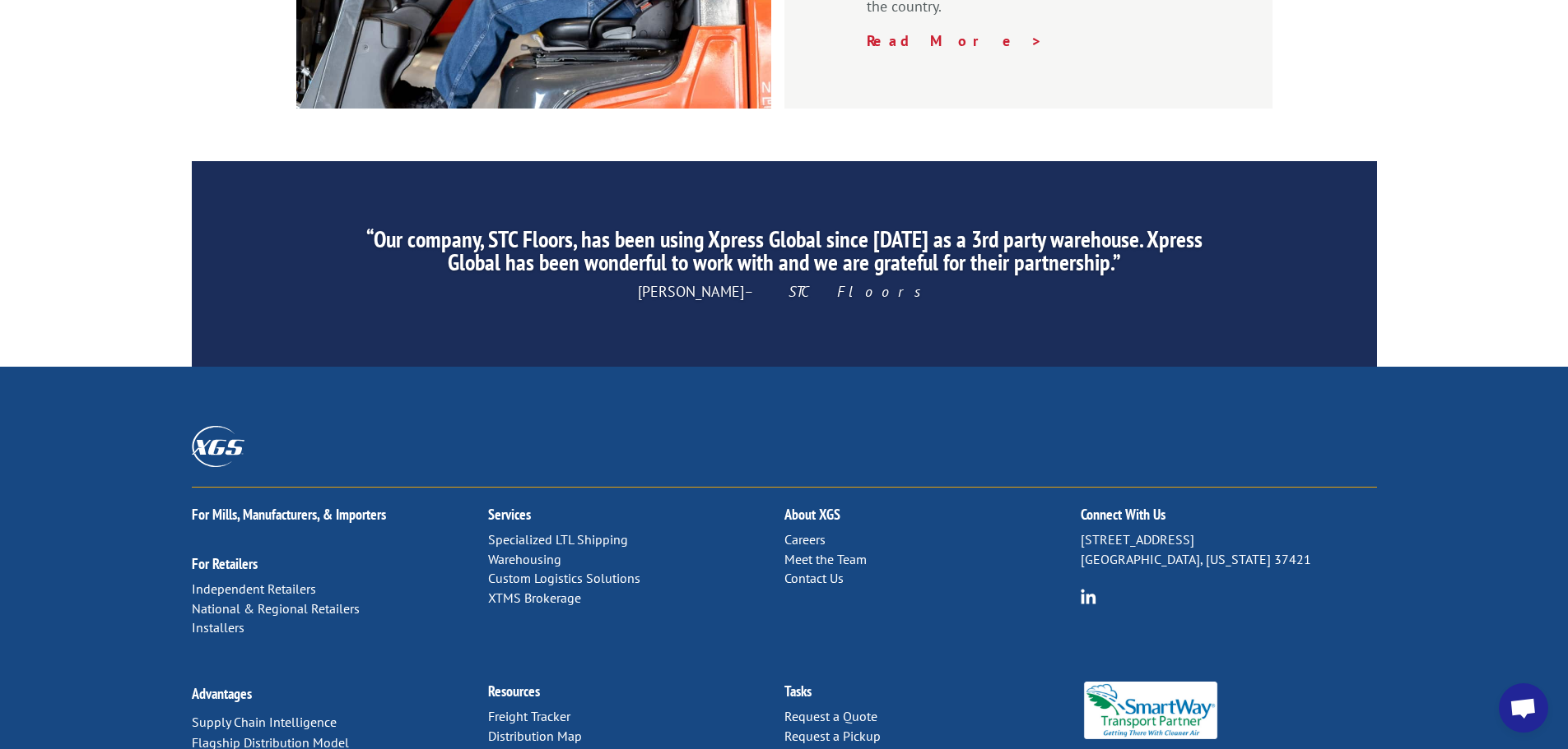
click at [1246, 487] on div "Connect With Us [STREET_ADDRESS][US_STATE]" at bounding box center [1228, 548] width 296 height 122
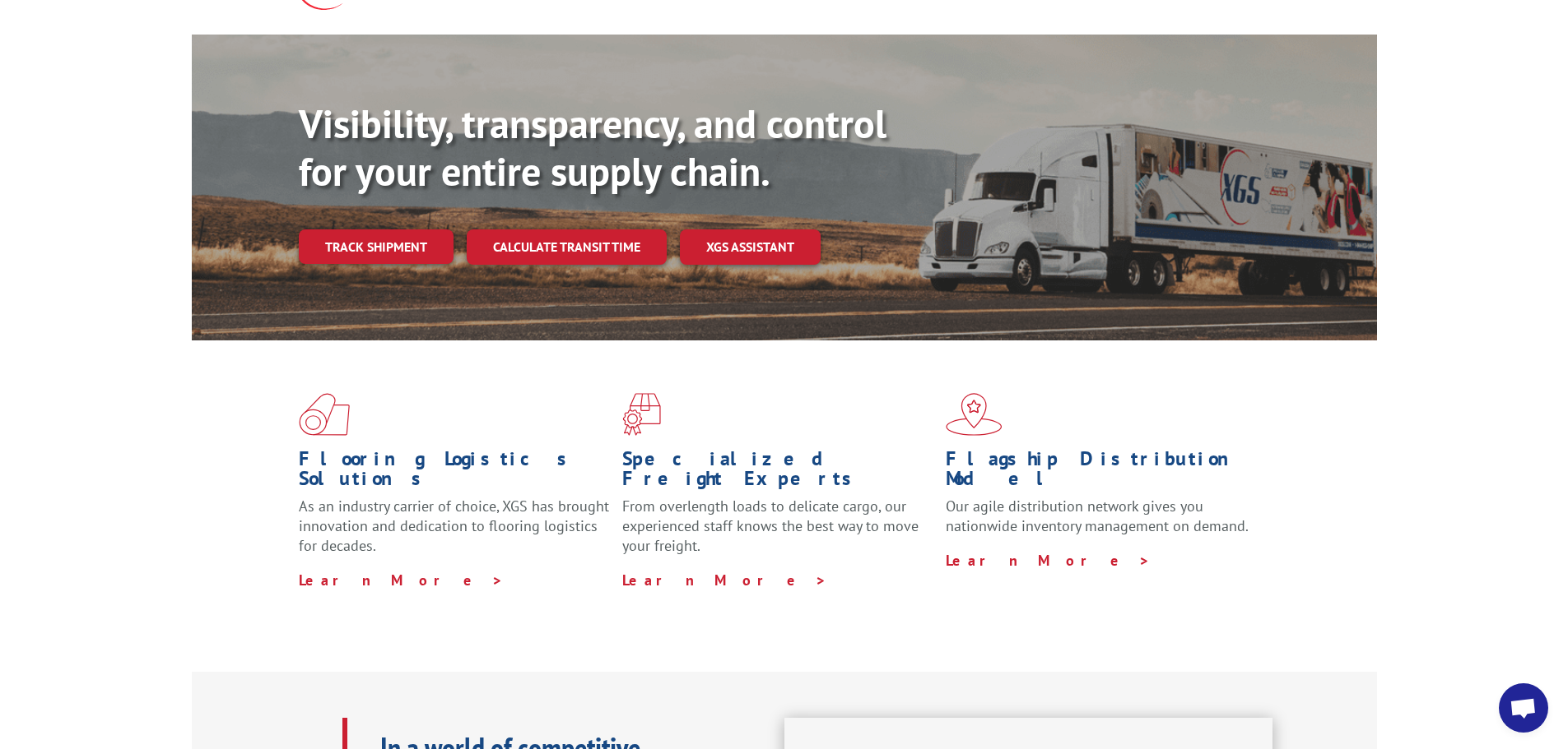
scroll to position [0, 0]
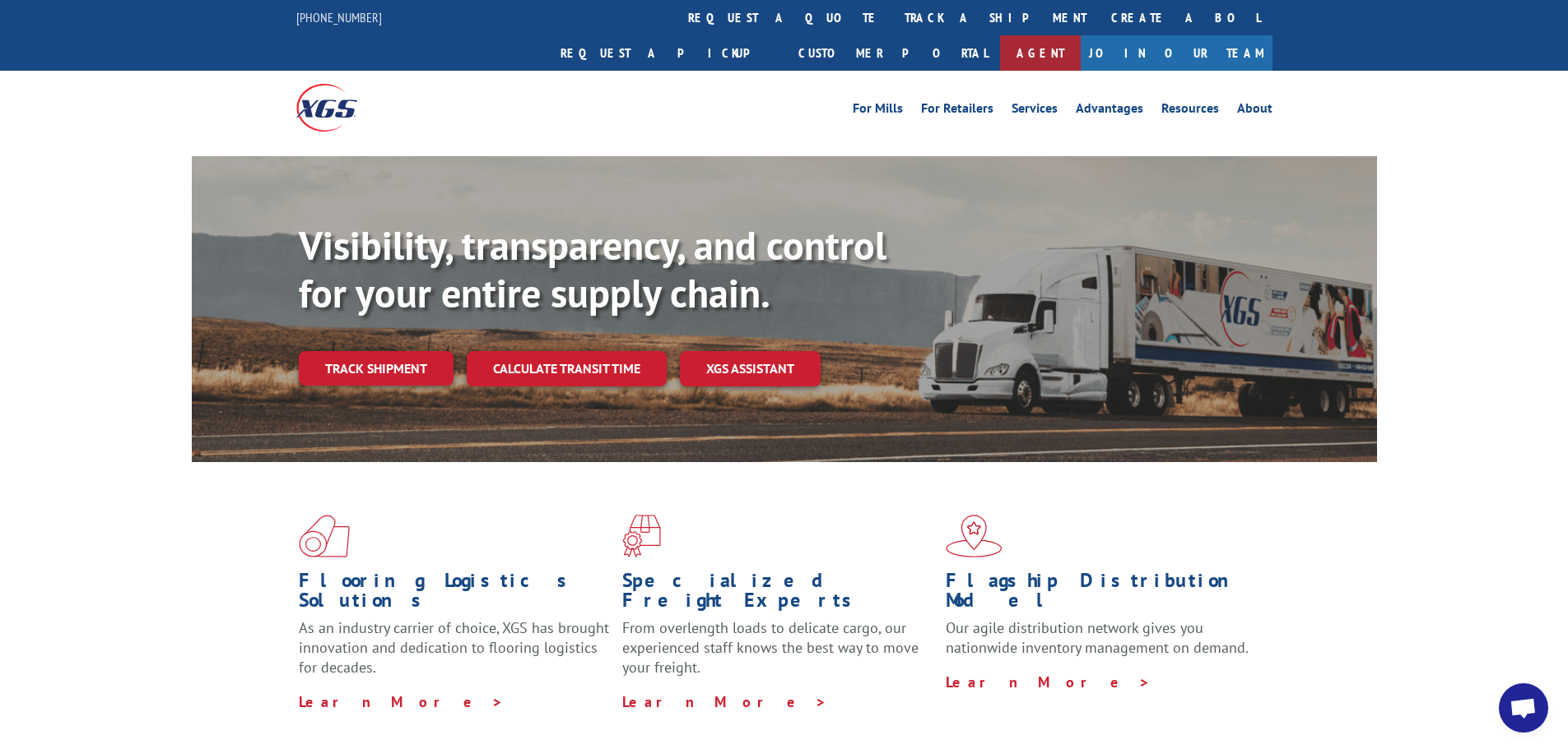
click at [1080, 35] on link "Agent" at bounding box center [1039, 52] width 81 height 35
